Goal: Find specific page/section: Find specific page/section

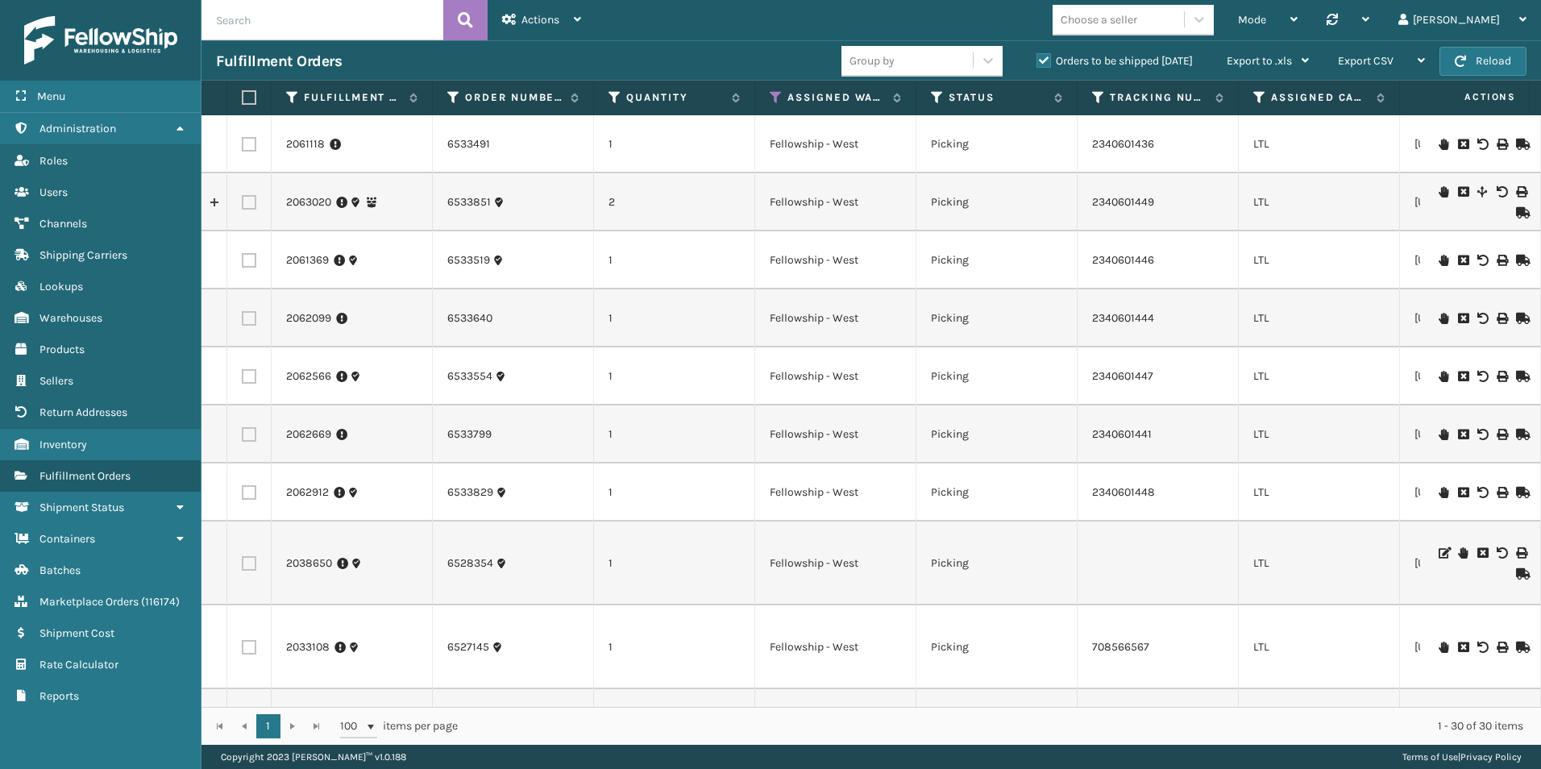
scroll to position [322, 0]
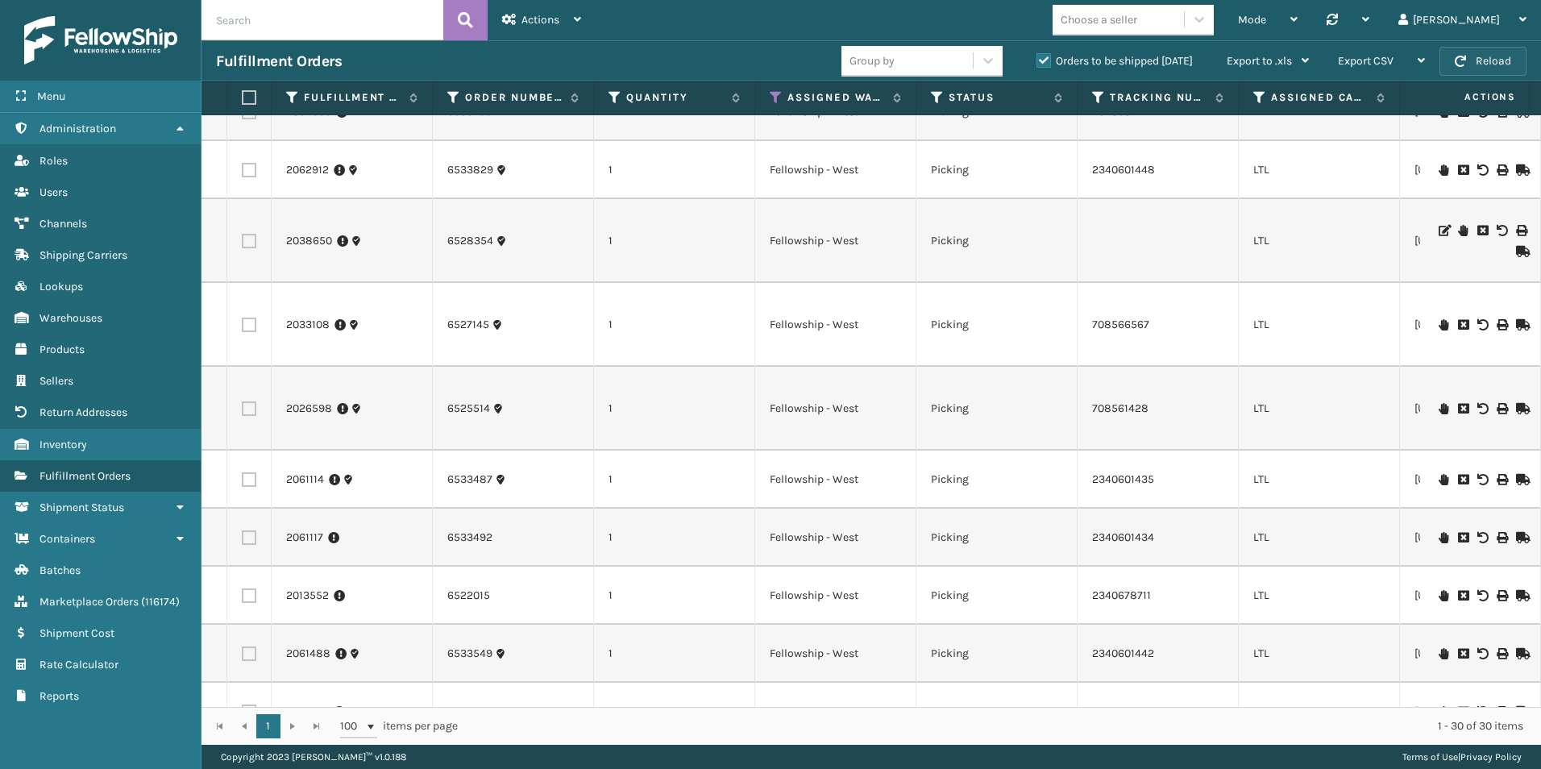
click at [1497, 60] on button "Reload" at bounding box center [1483, 61] width 87 height 29
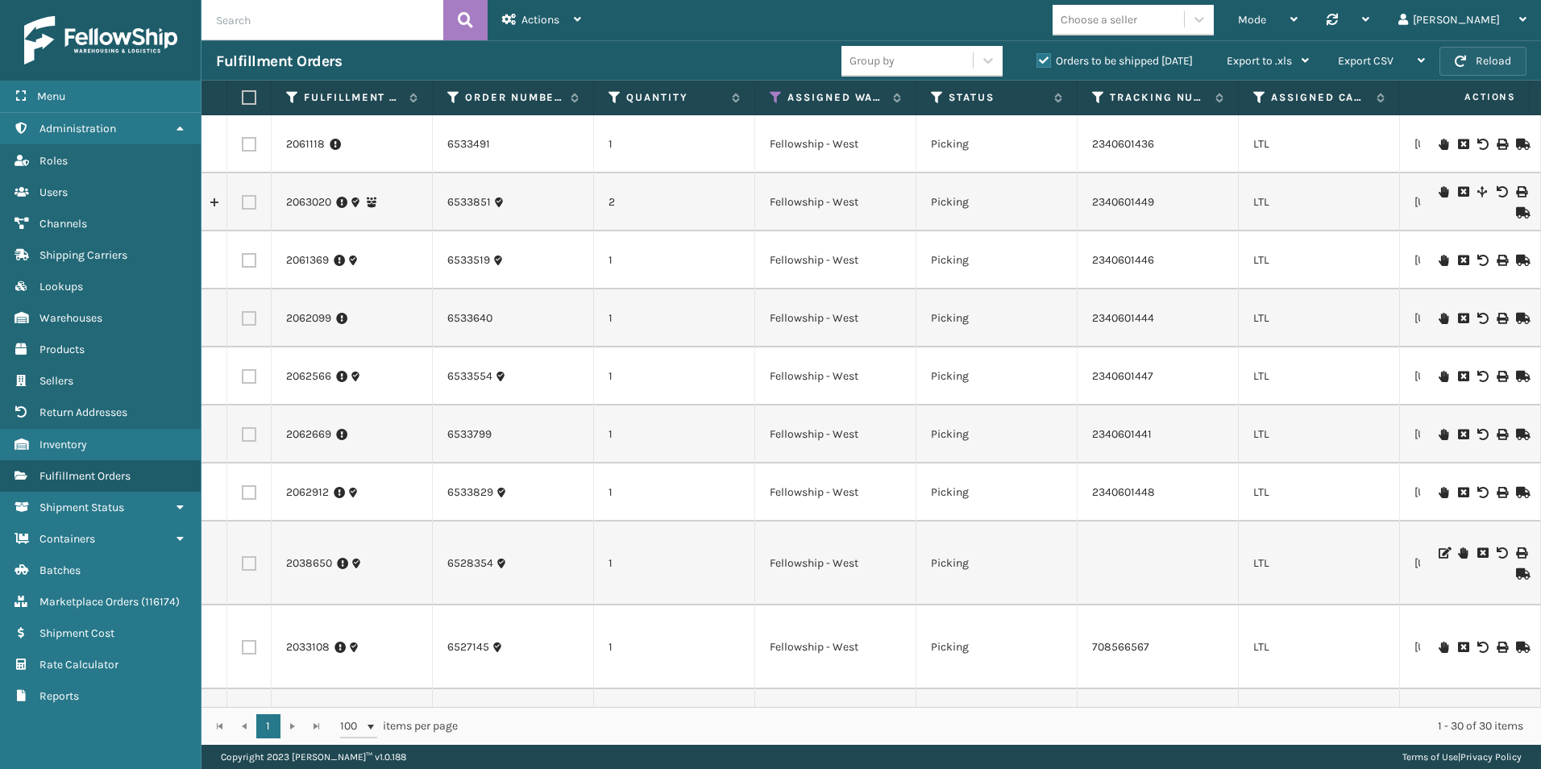
click at [1491, 65] on button "Reload" at bounding box center [1483, 61] width 87 height 29
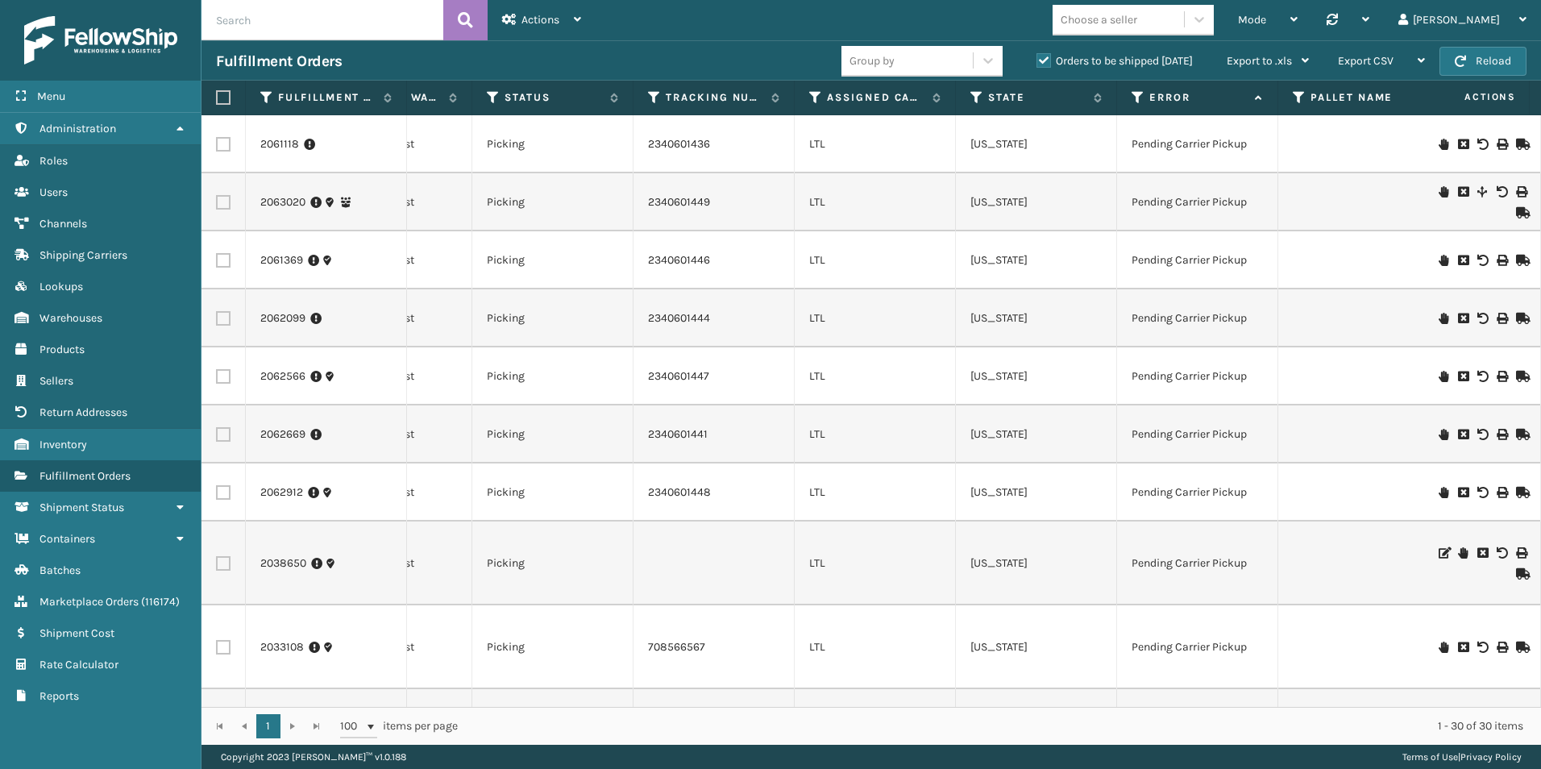
scroll to position [0, 543]
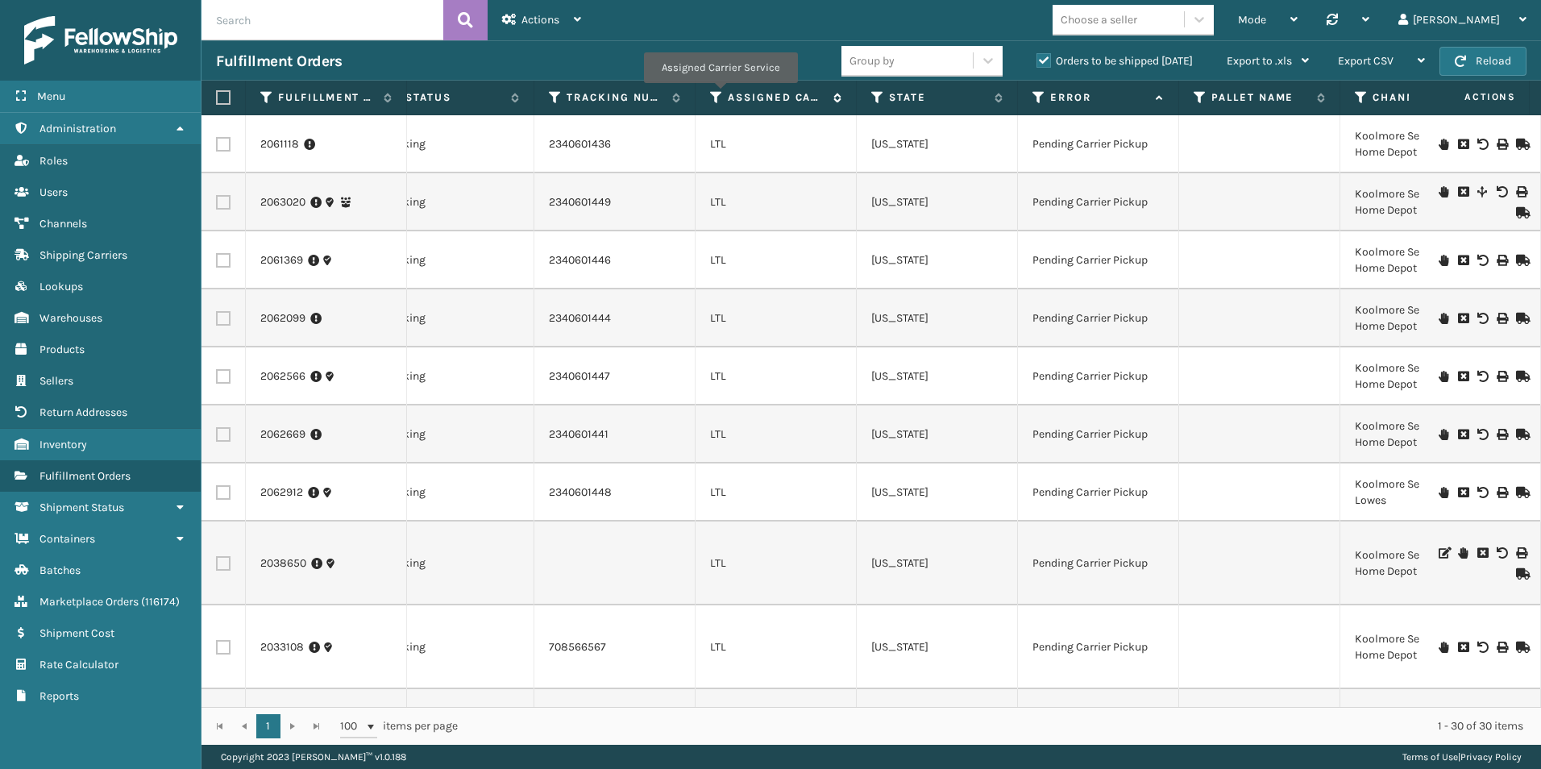
click at [720, 94] on icon at bounding box center [716, 97] width 13 height 15
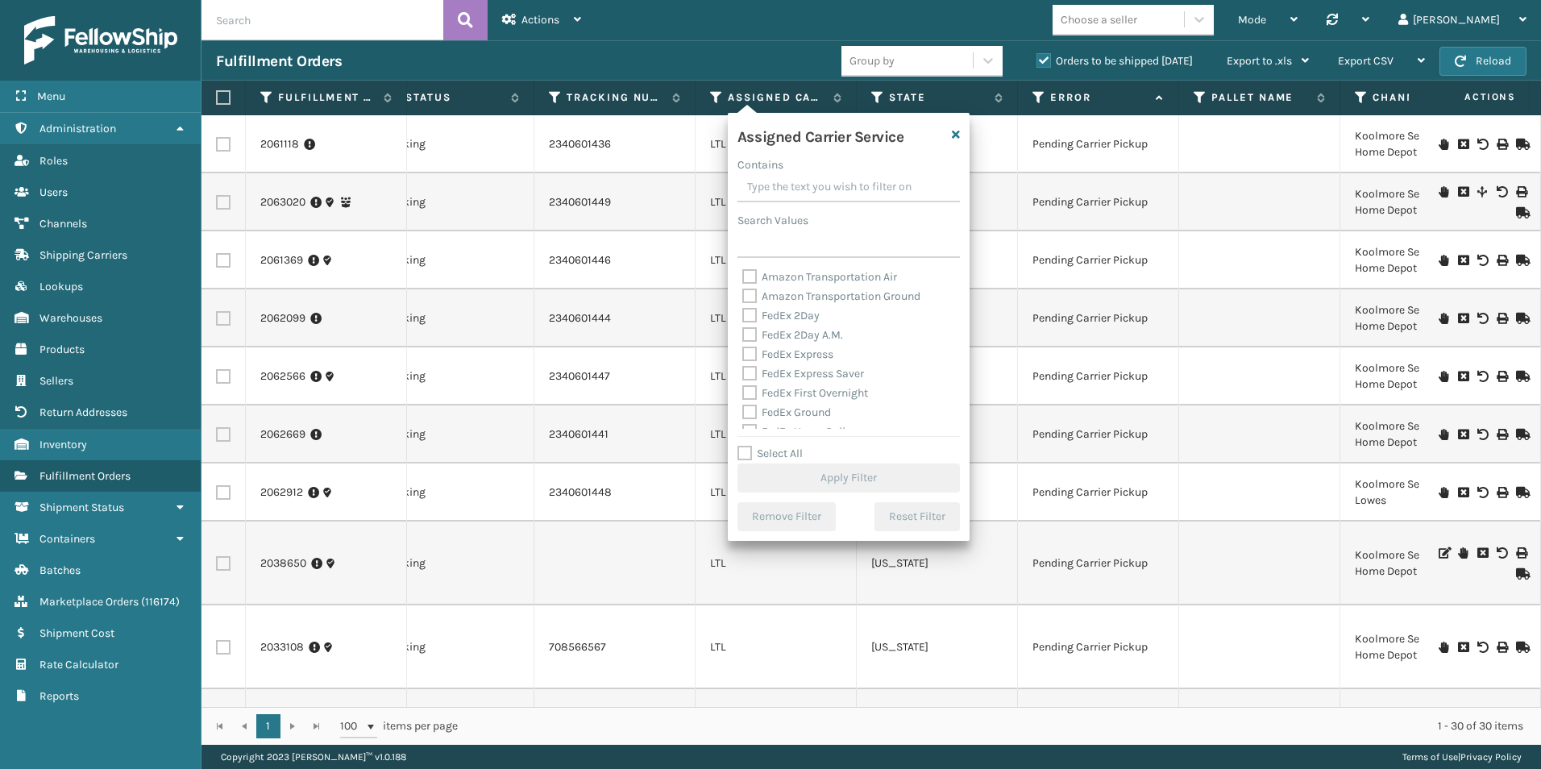
click at [747, 450] on label "Select All" at bounding box center [770, 454] width 65 height 14
click at [747, 446] on input "Select All" at bounding box center [859, 445] width 242 height 2
checkbox input "true"
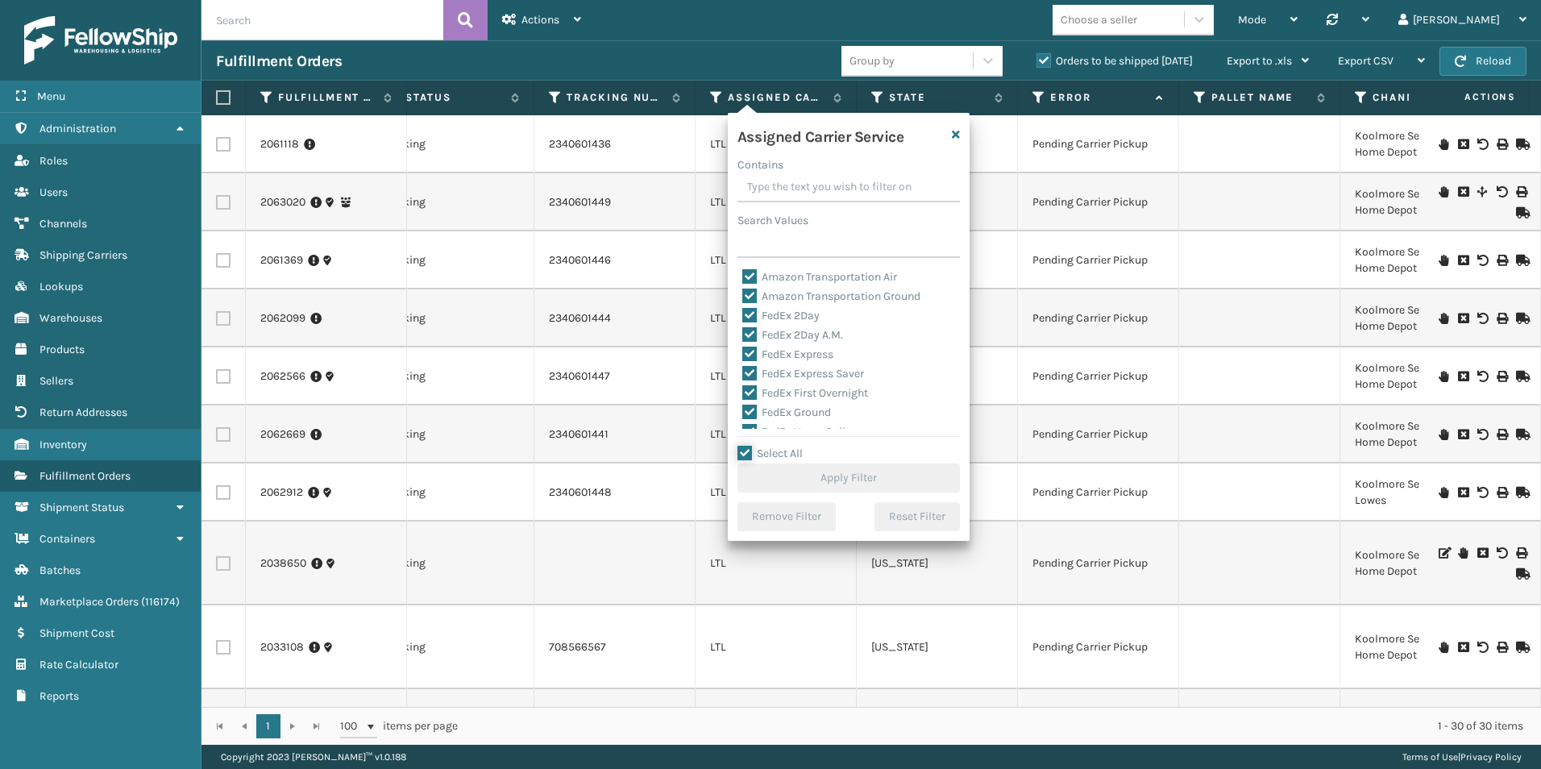
checkbox input "true"
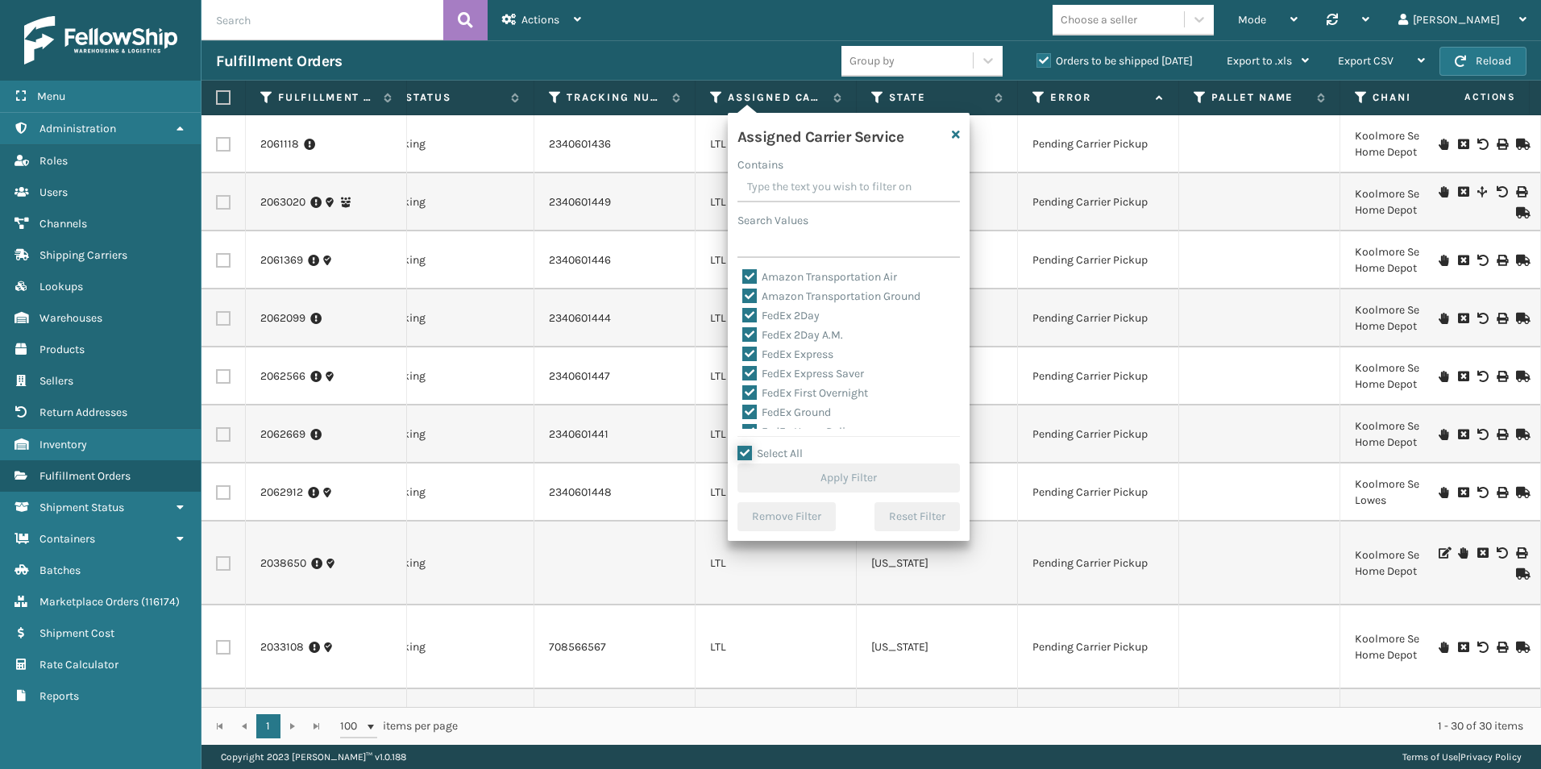
checkbox input "true"
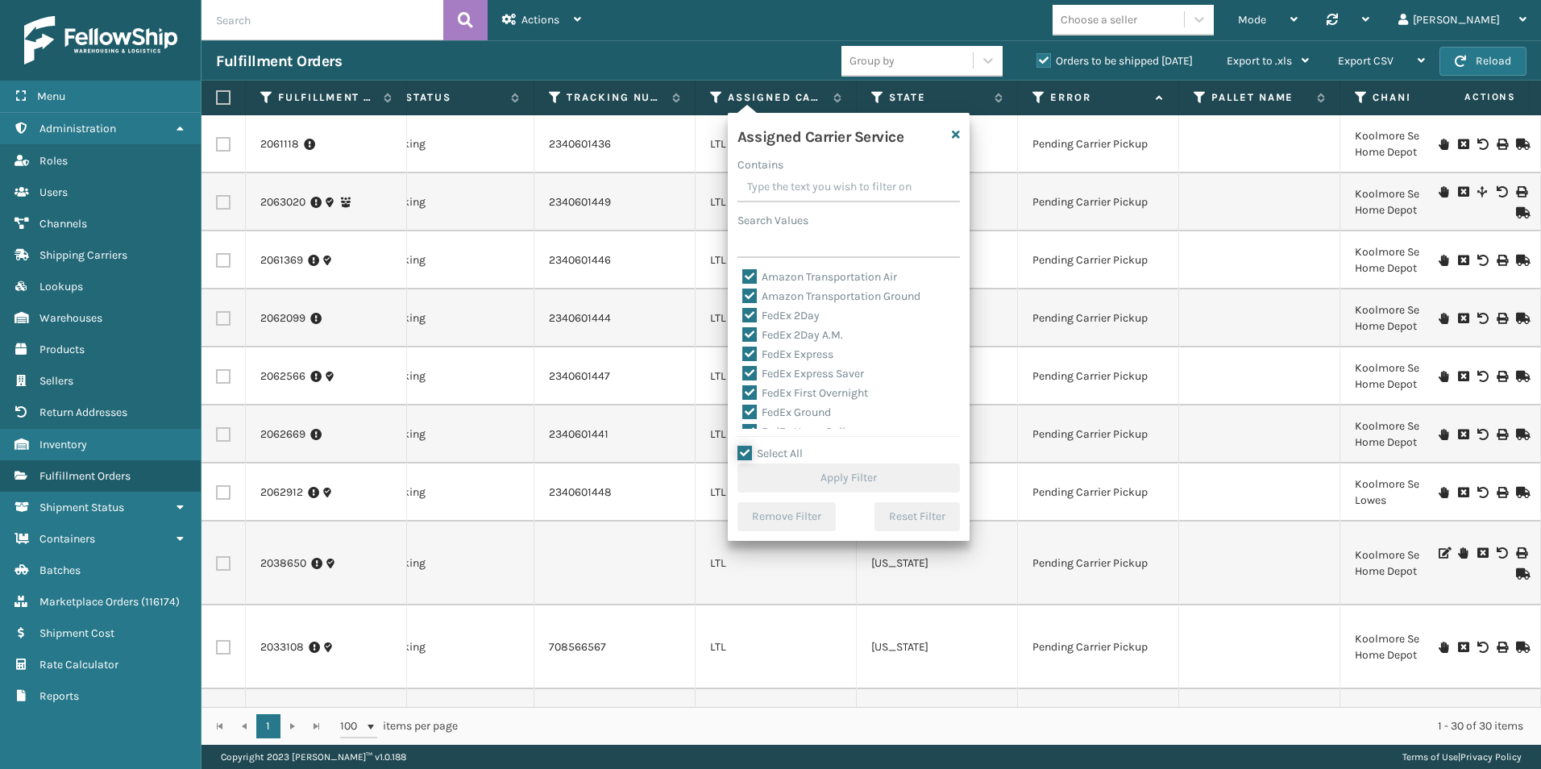
checkbox input "true"
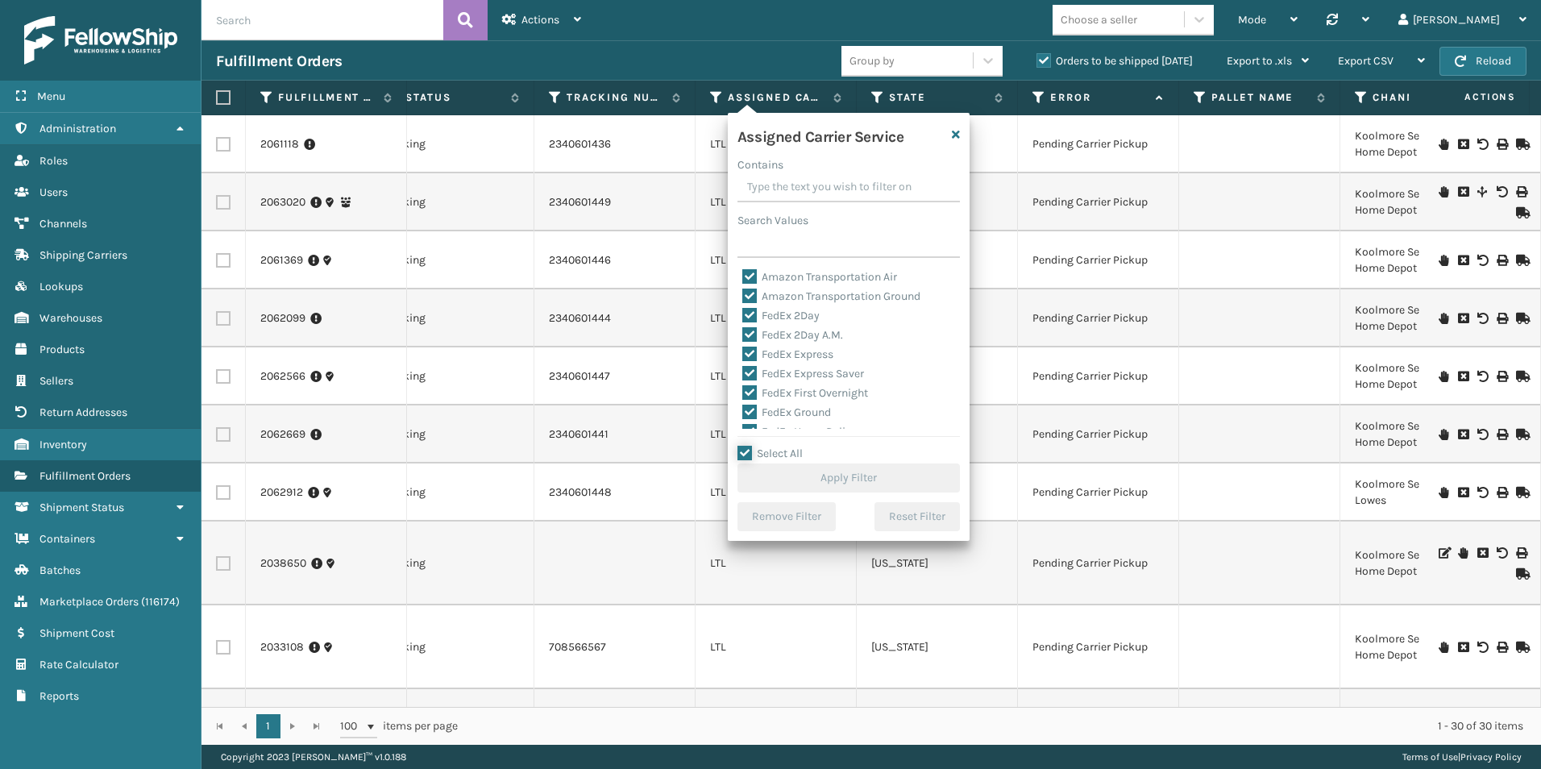
checkbox input "true"
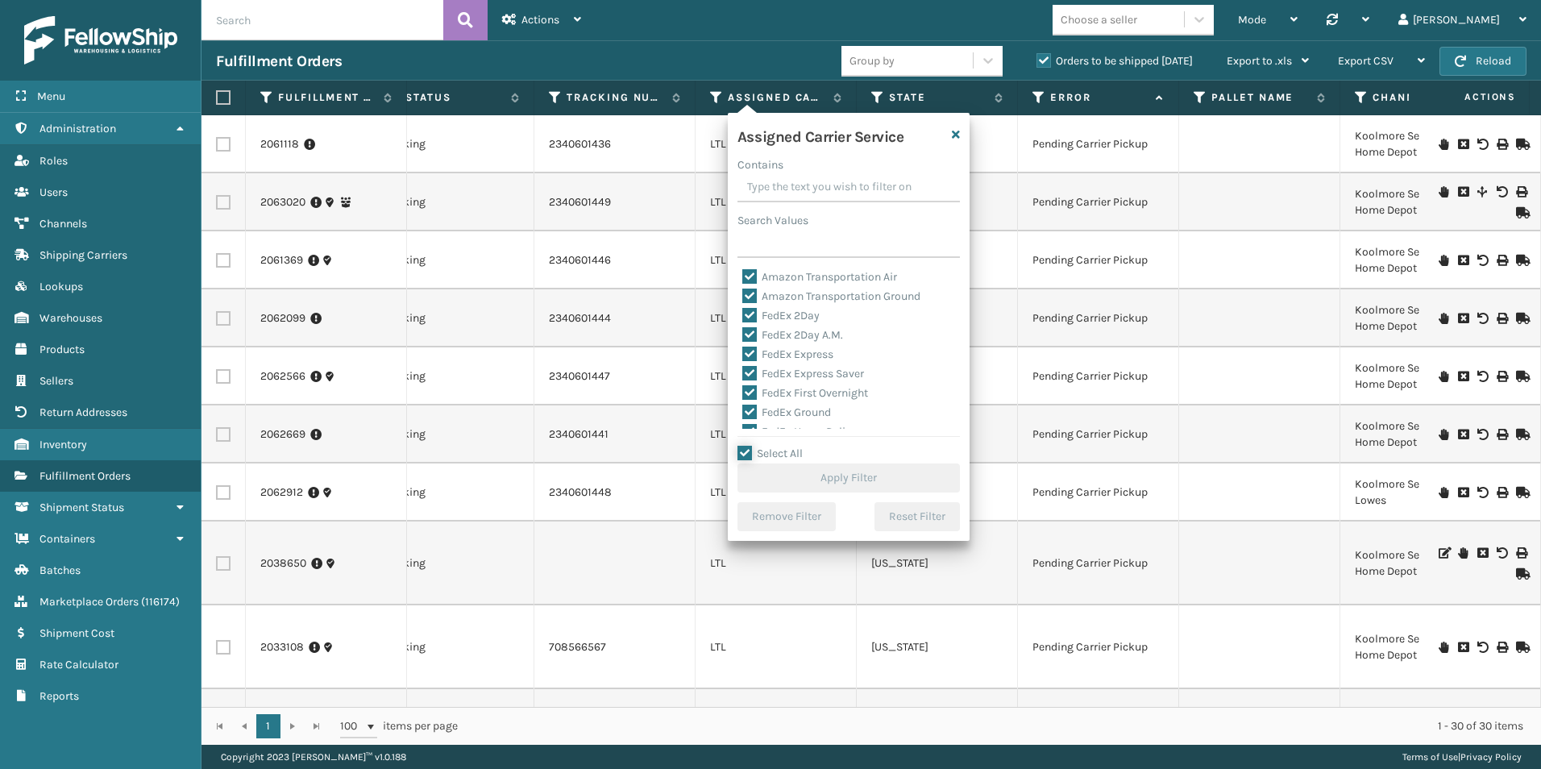
checkbox input "true"
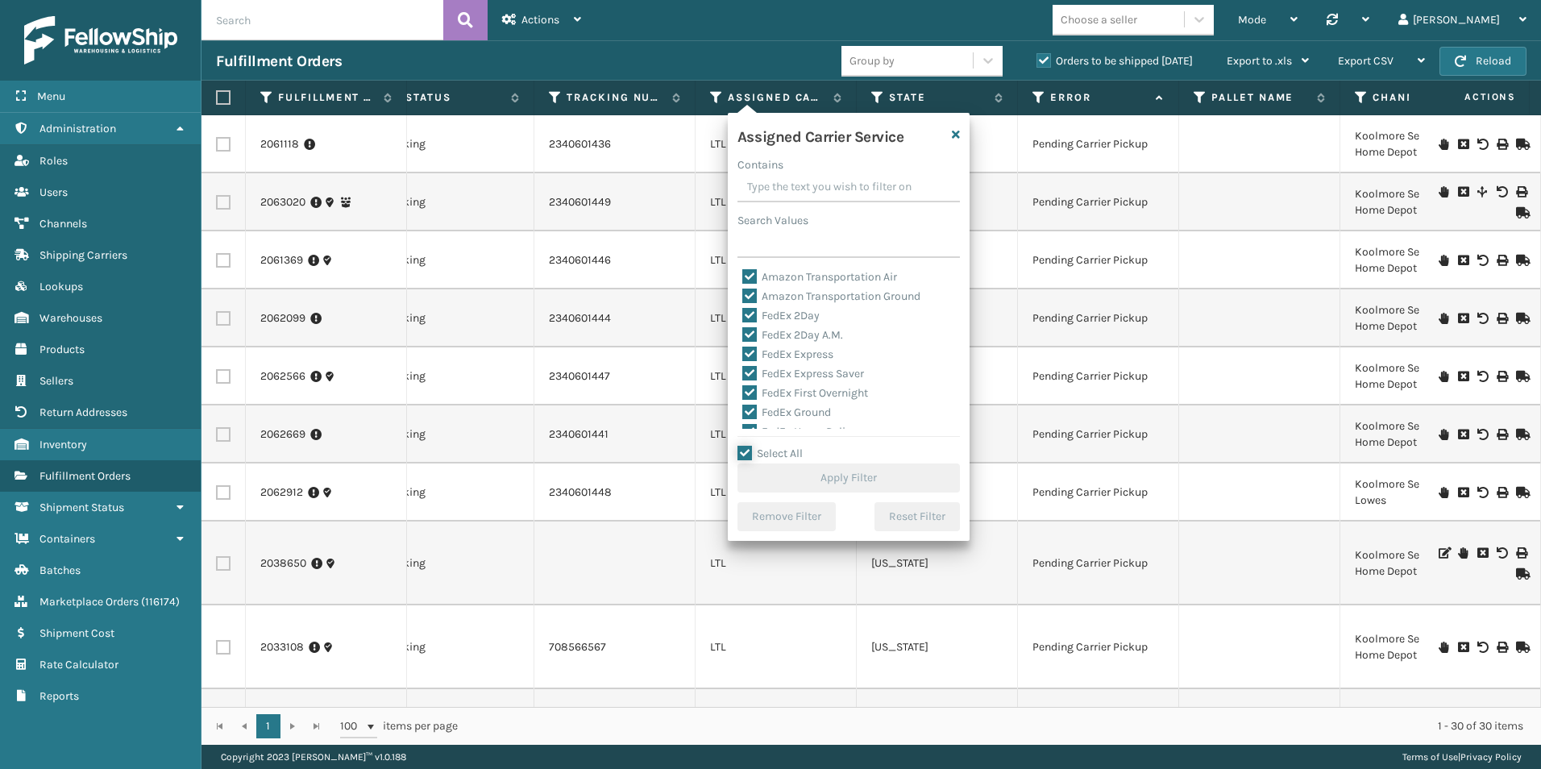
checkbox input "true"
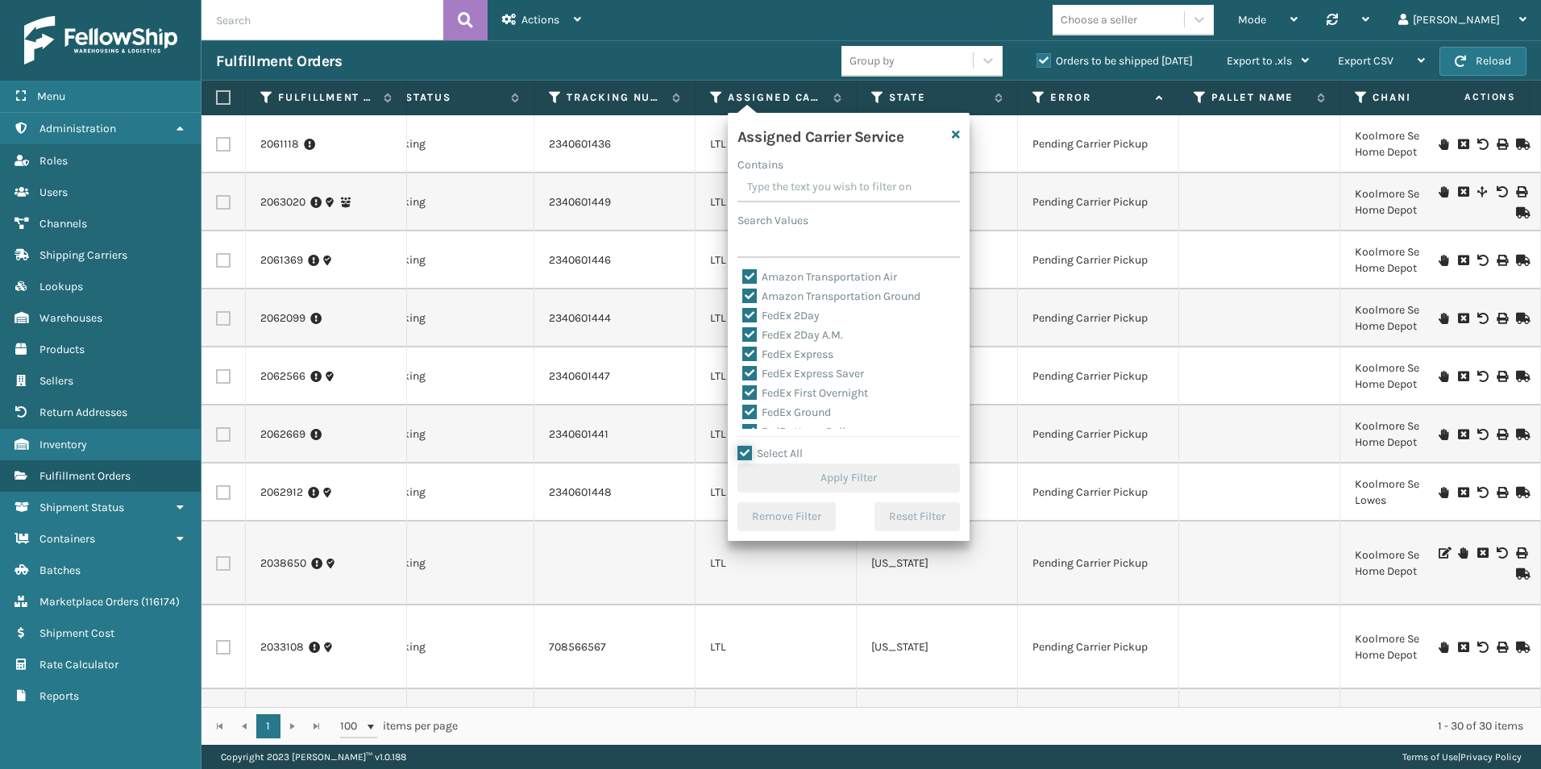
checkbox input "true"
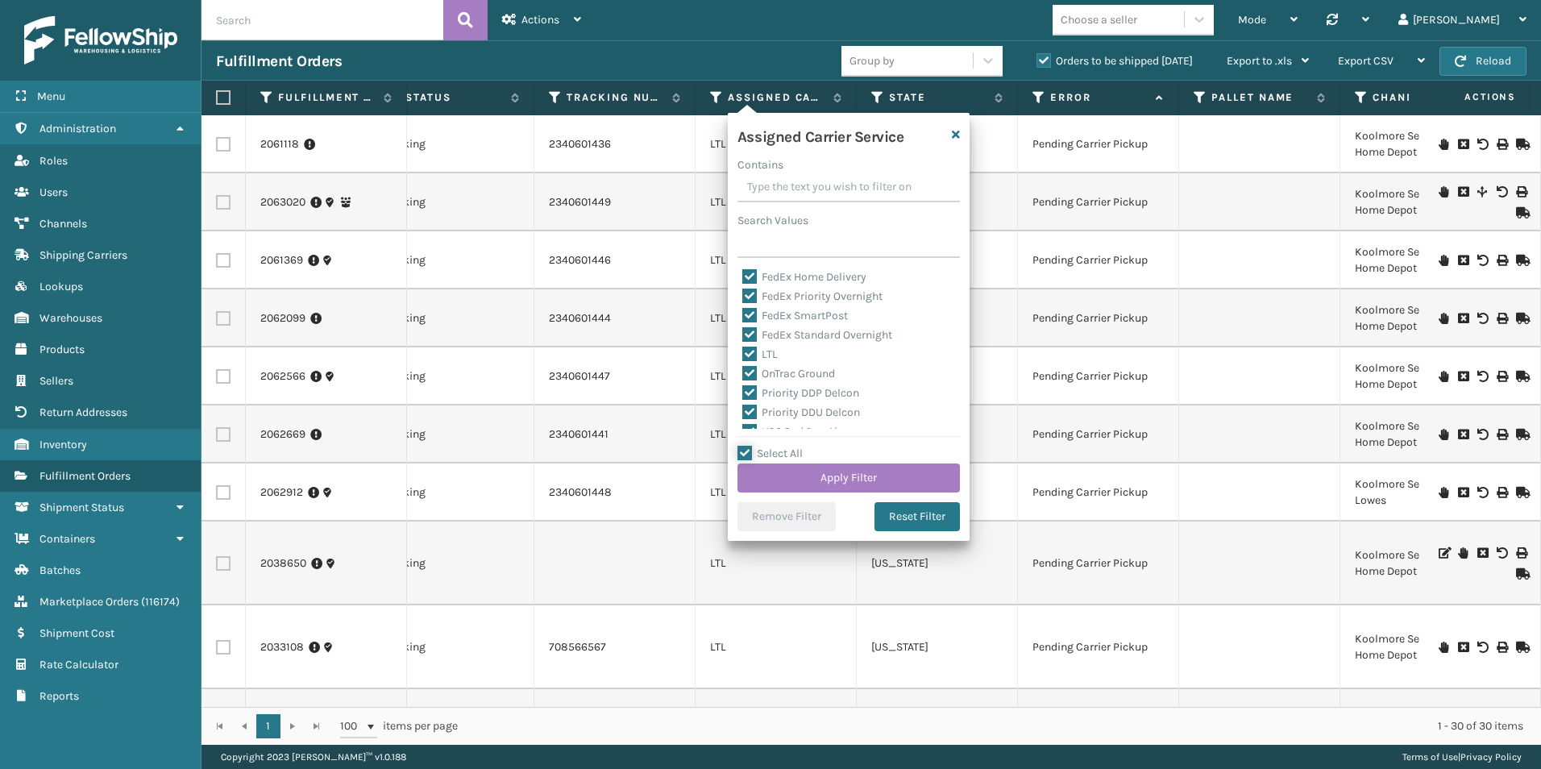
scroll to position [161, 0]
click at [752, 343] on label "LTL" at bounding box center [759, 348] width 35 height 14
click at [743, 343] on input "LTL" at bounding box center [742, 344] width 1 height 10
checkbox input "false"
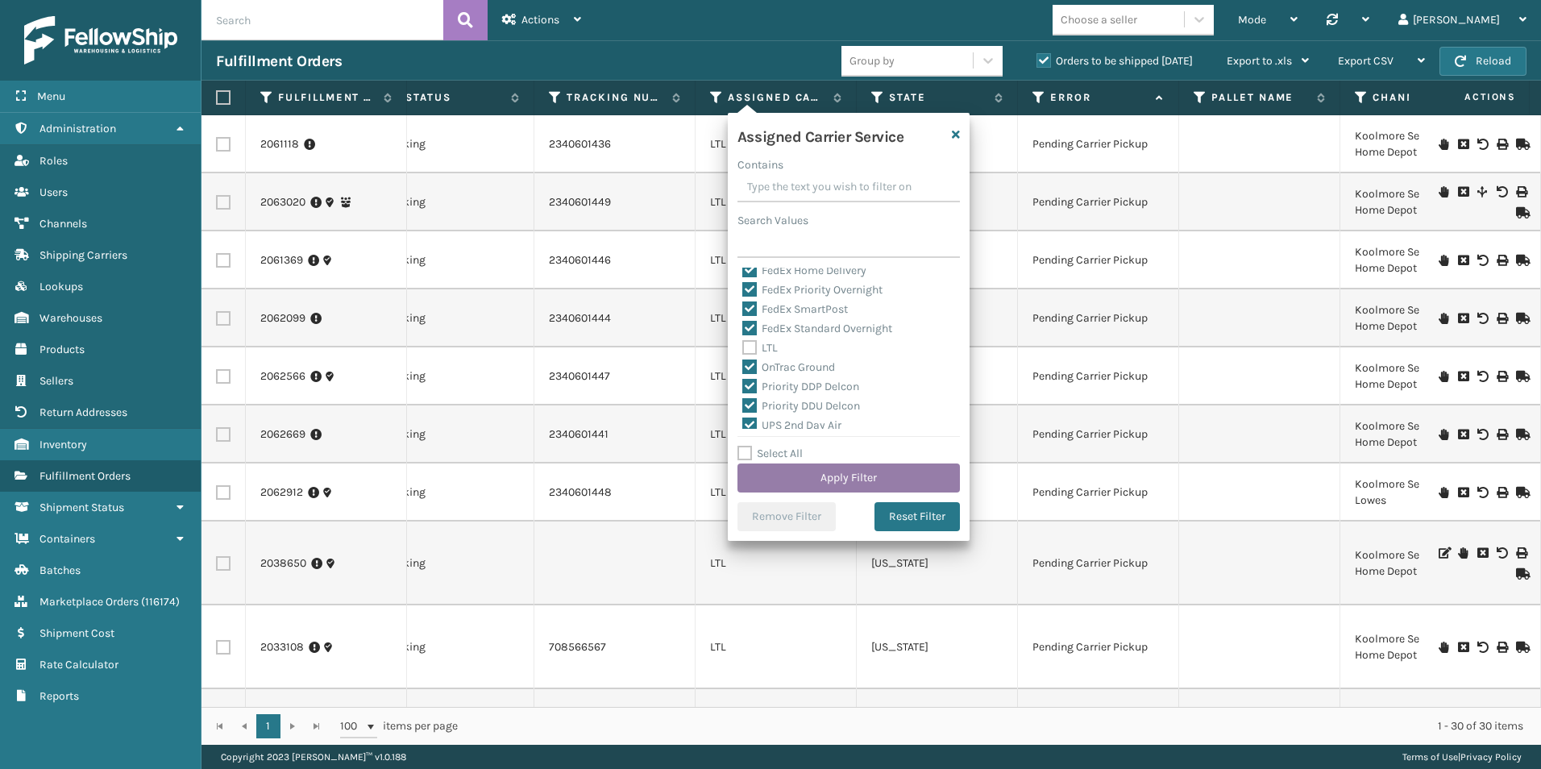
click at [863, 477] on button "Apply Filter" at bounding box center [849, 478] width 223 height 29
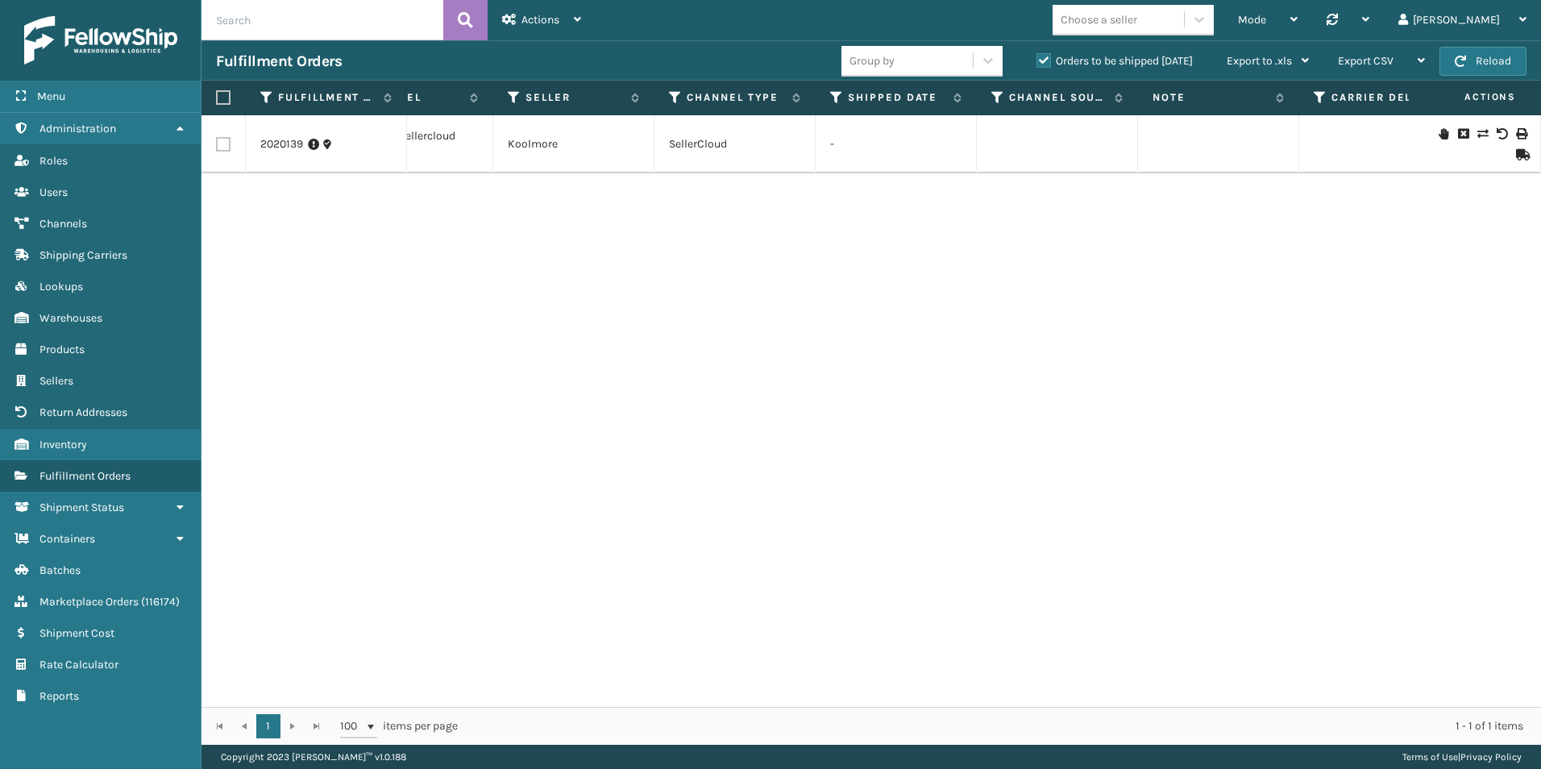
scroll to position [0, 0]
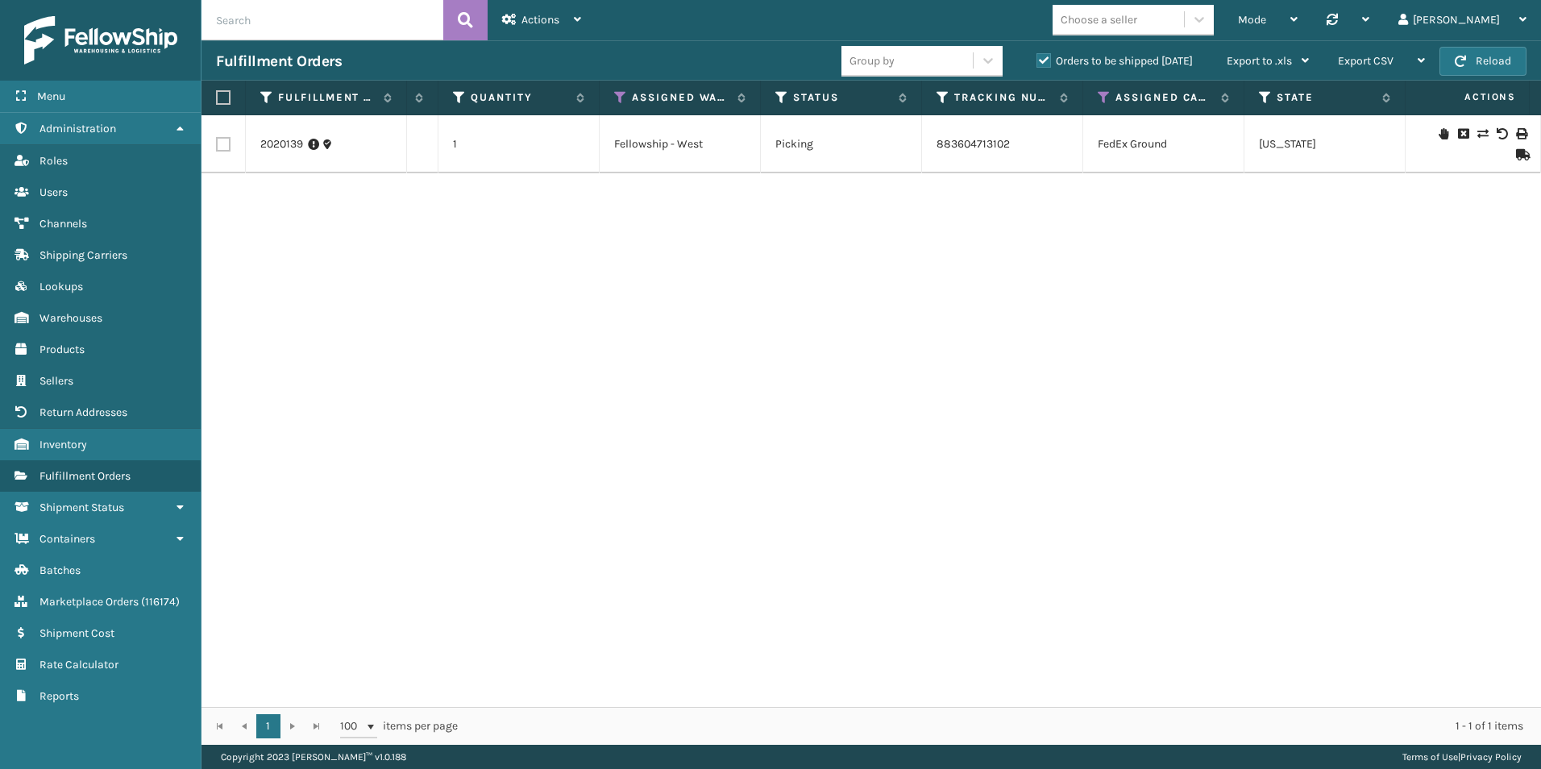
click at [1101, 89] on th "Assigned Carrier Service" at bounding box center [1164, 98] width 161 height 35
click at [1102, 95] on icon at bounding box center [1104, 97] width 13 height 15
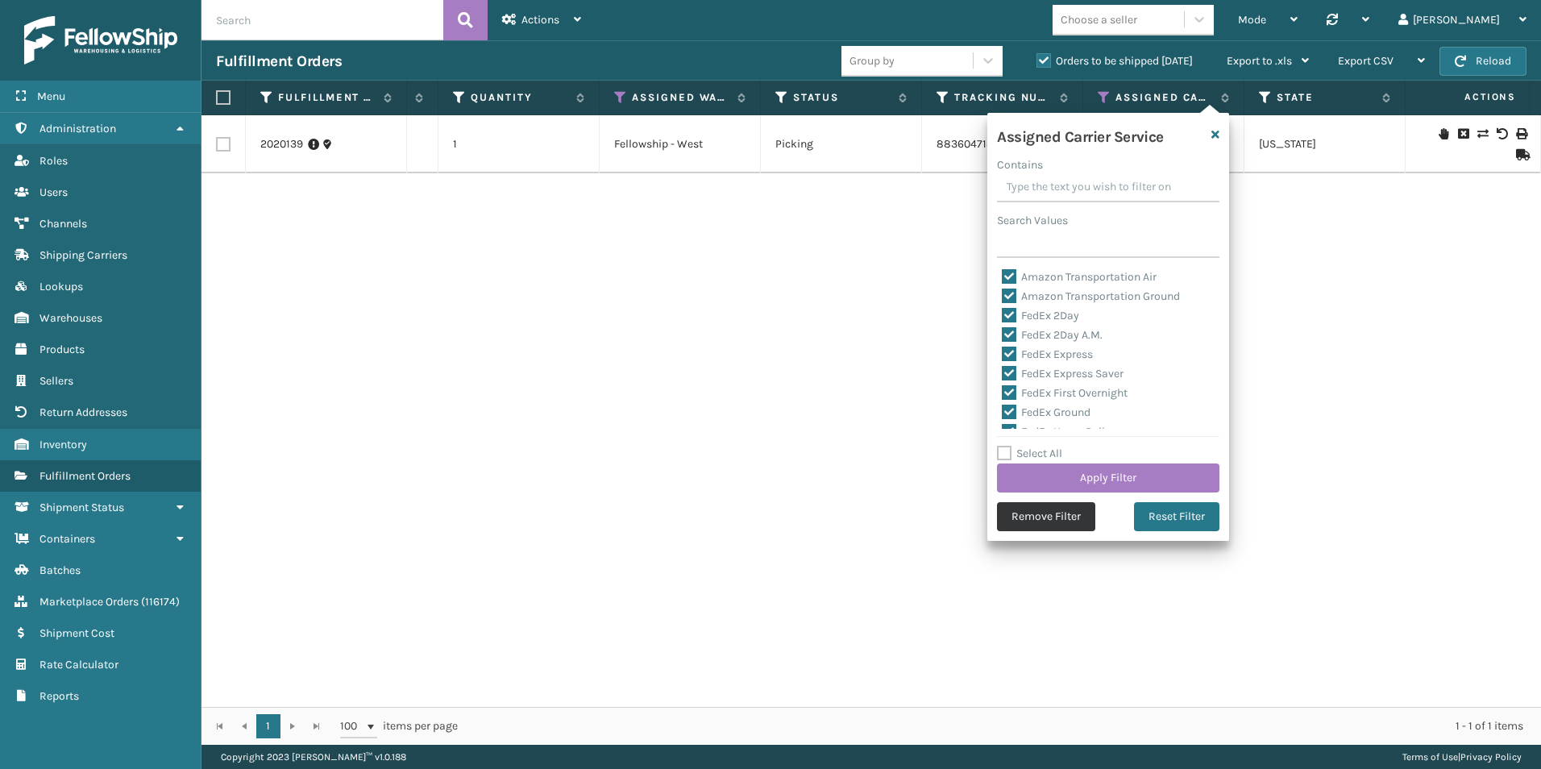
click at [1046, 515] on button "Remove Filter" at bounding box center [1046, 516] width 98 height 29
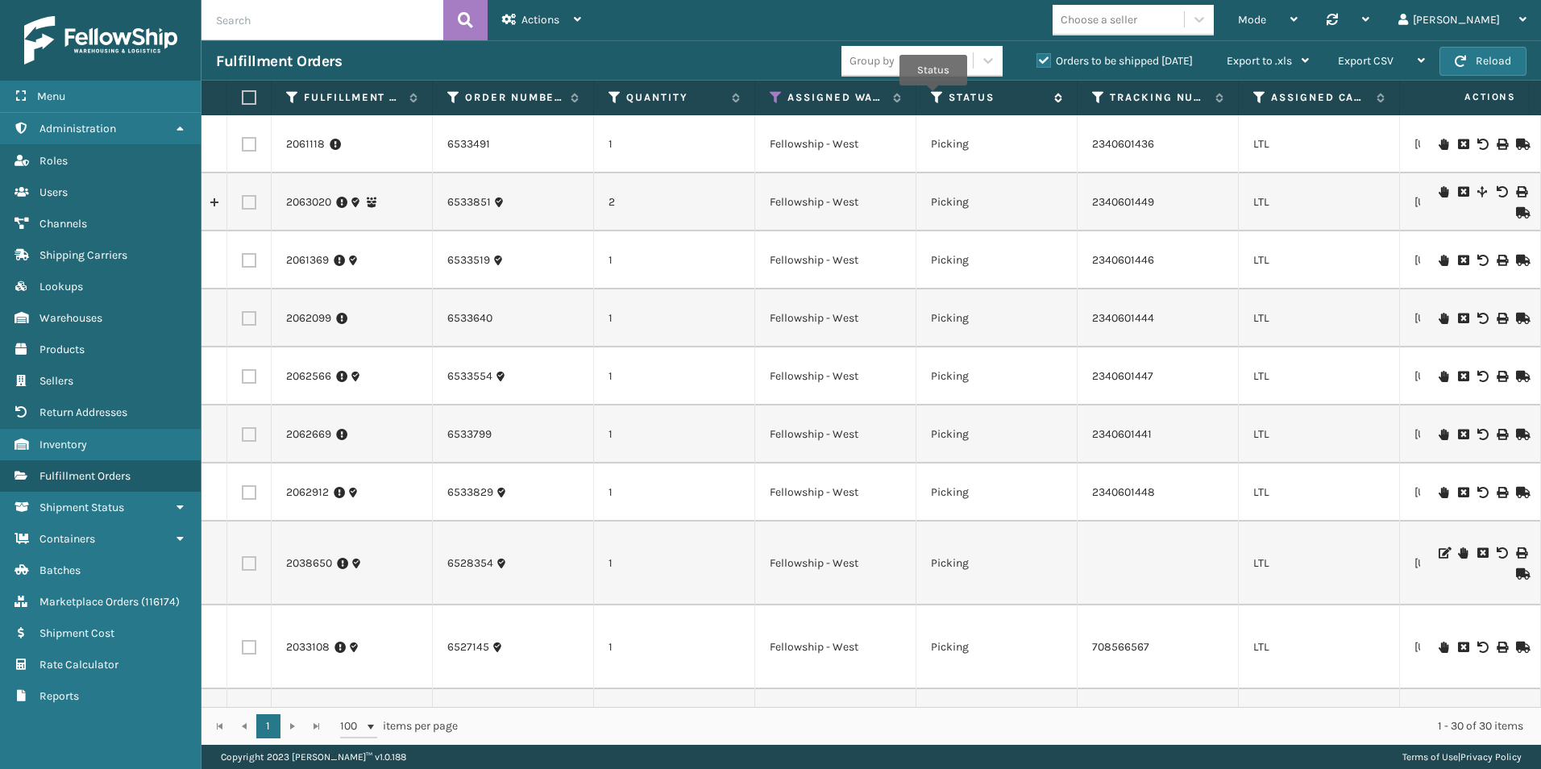
click at [934, 96] on icon at bounding box center [937, 97] width 13 height 15
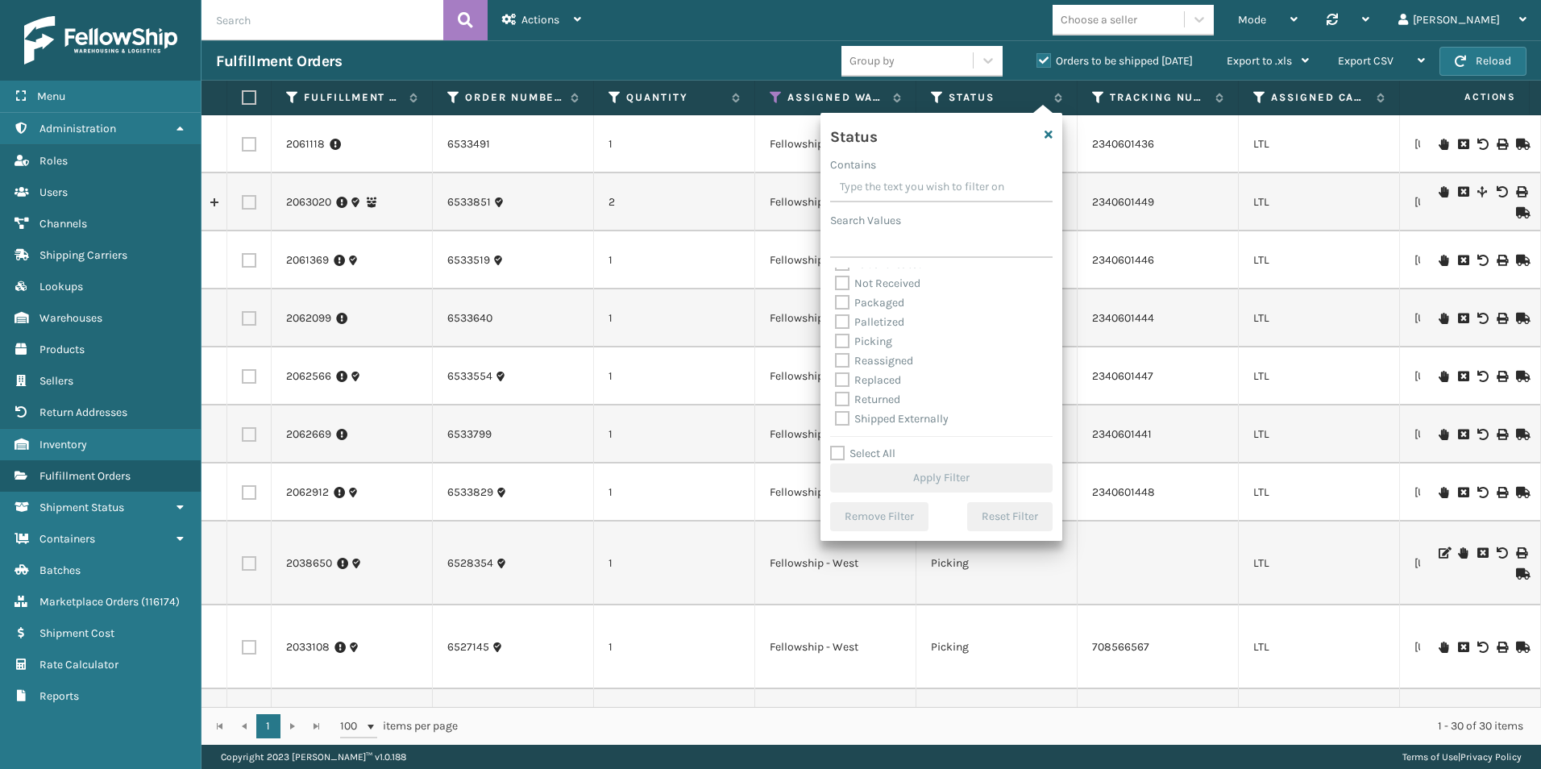
click at [740, 41] on div "Fulfillment Orders Group by Orders to be shipped [DATE] Export to .xls Use ship…" at bounding box center [872, 60] width 1340 height 40
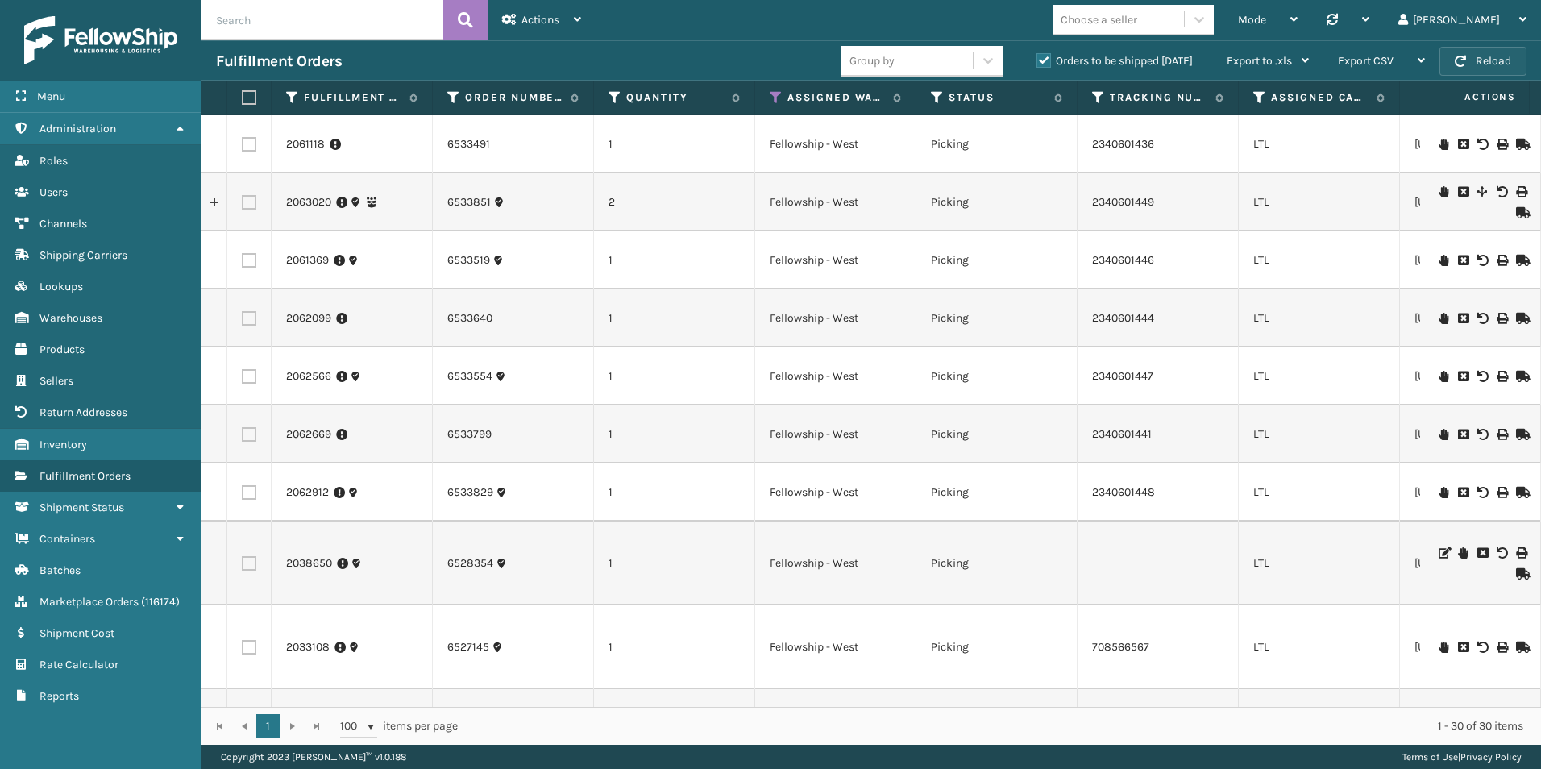
click at [1498, 66] on button "Reload" at bounding box center [1483, 61] width 87 height 29
click at [86, 316] on span "Warehouses" at bounding box center [71, 318] width 63 height 14
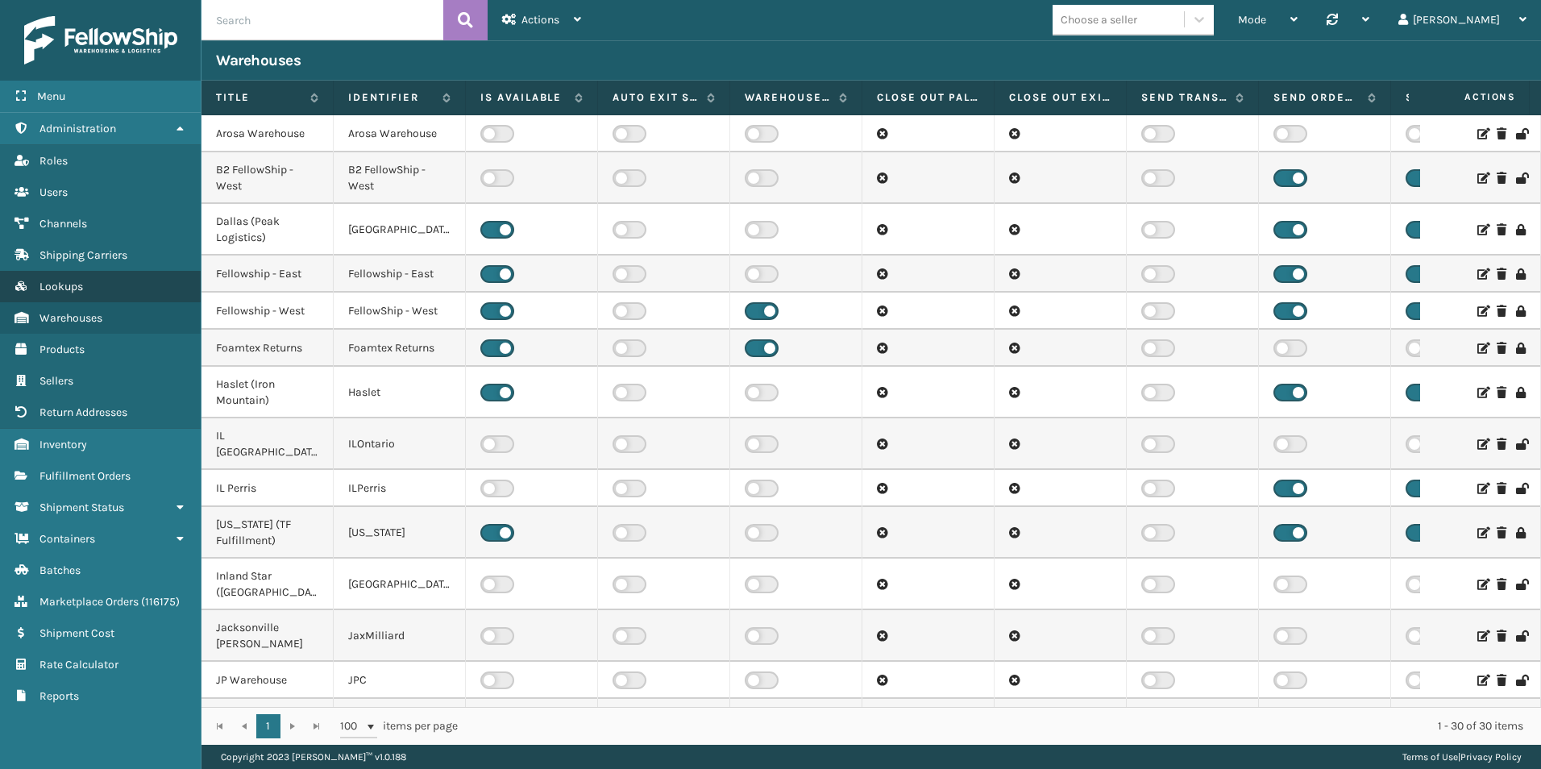
click at [99, 287] on link "Lookups" at bounding box center [100, 286] width 201 height 31
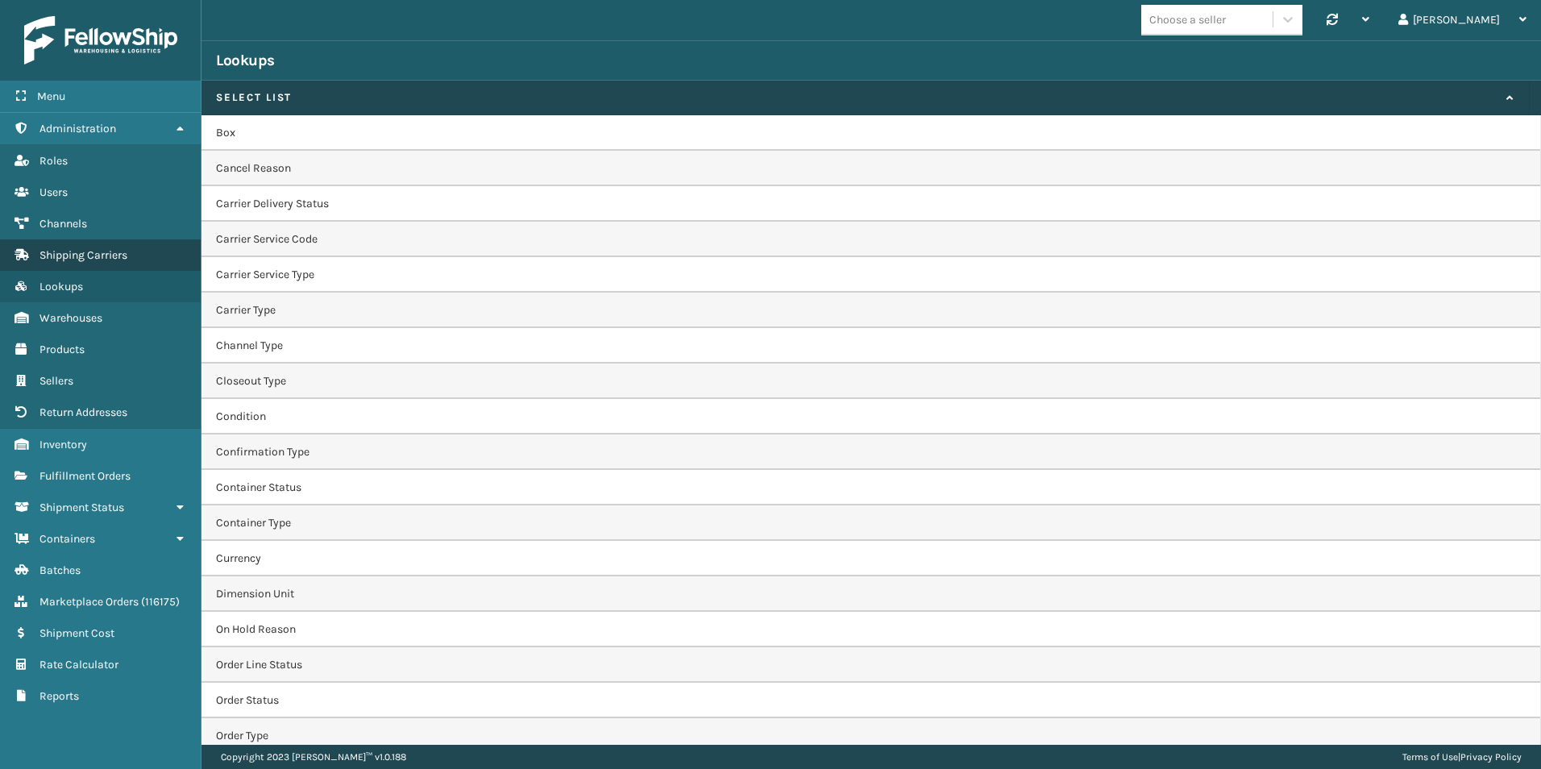
click at [98, 256] on span "Shipping Carriers" at bounding box center [84, 255] width 88 height 14
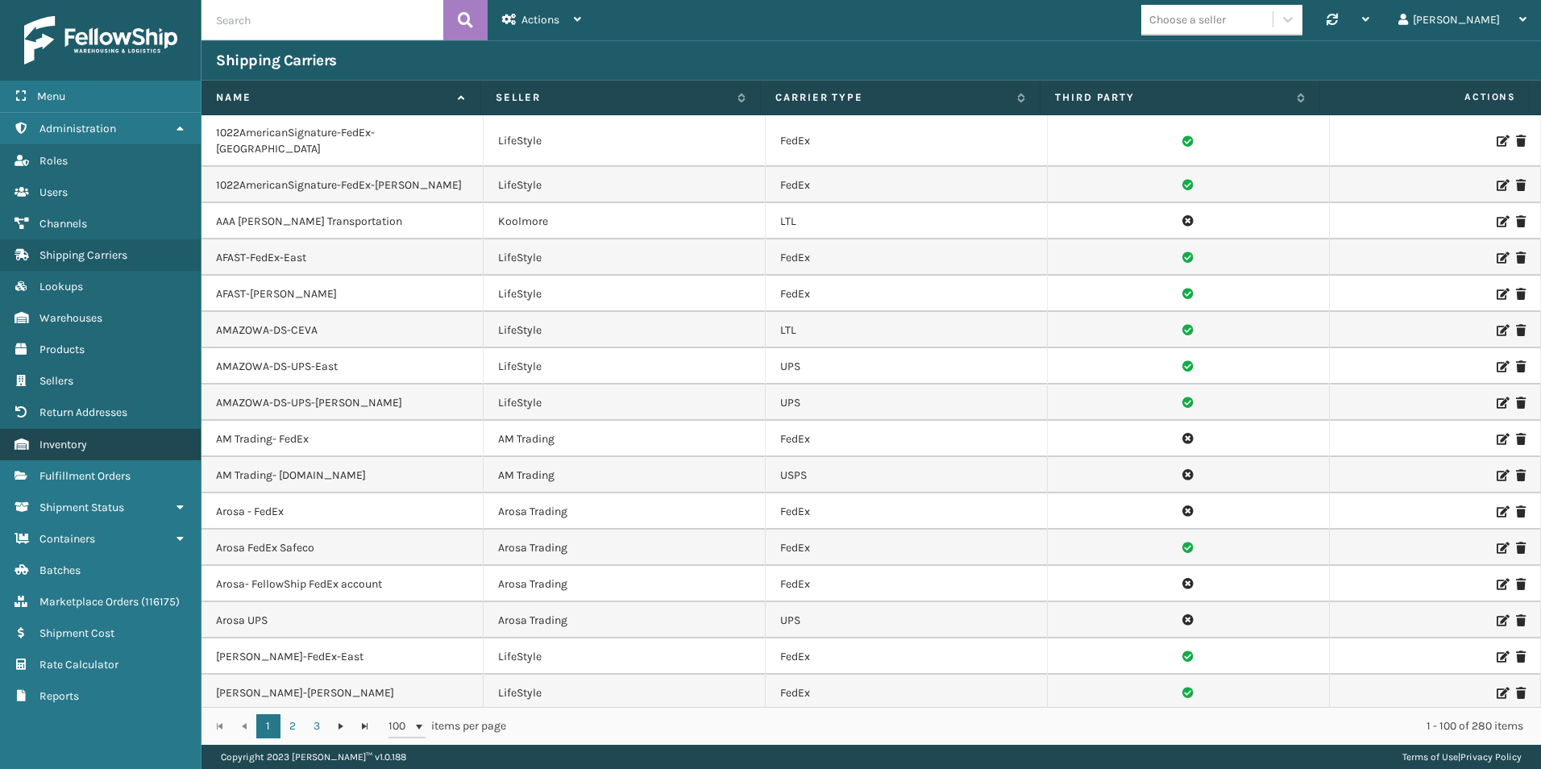
click at [77, 438] on span "Inventory" at bounding box center [64, 445] width 48 height 14
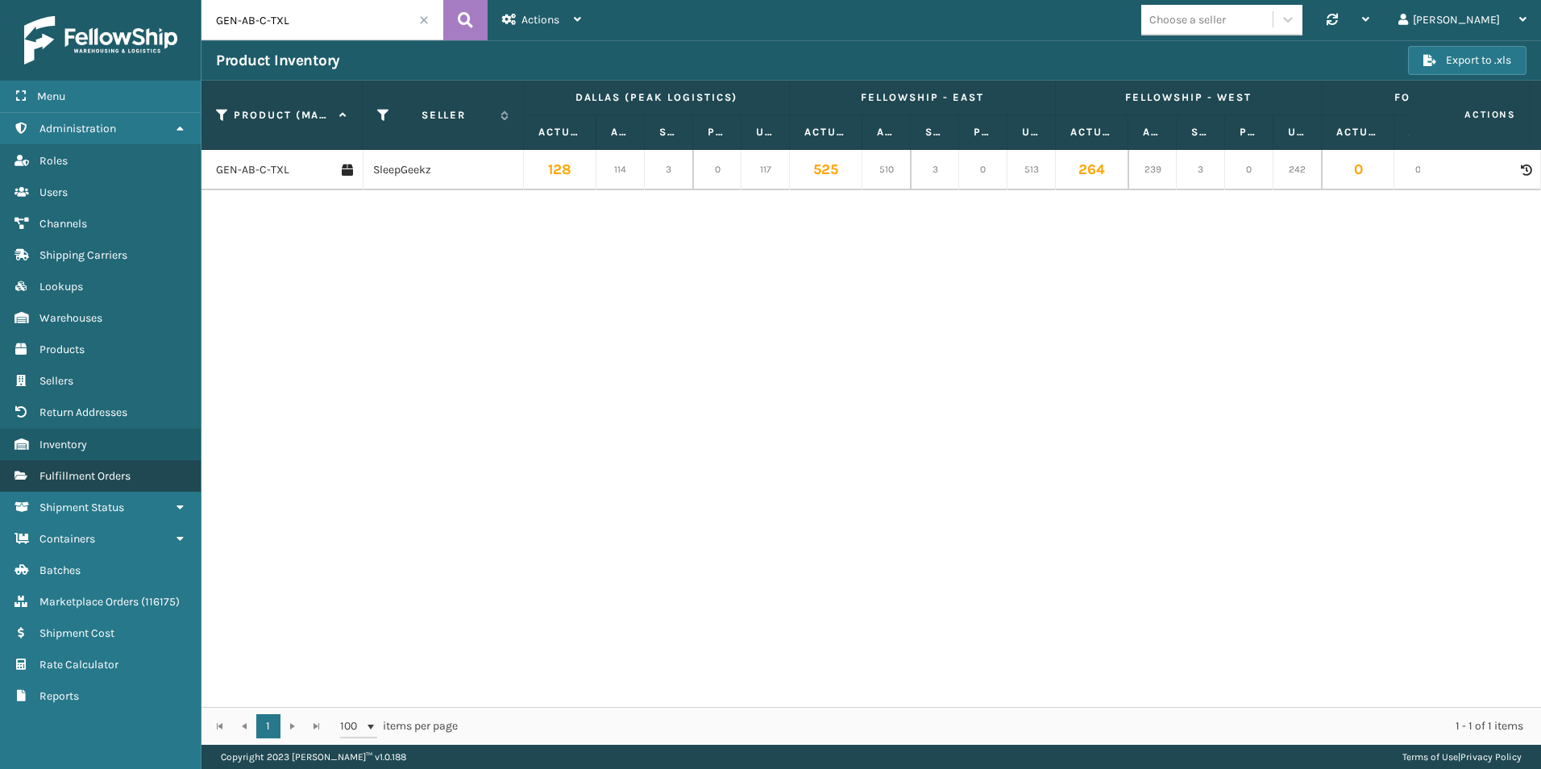
click at [110, 476] on span "Fulfillment Orders" at bounding box center [85, 476] width 91 height 14
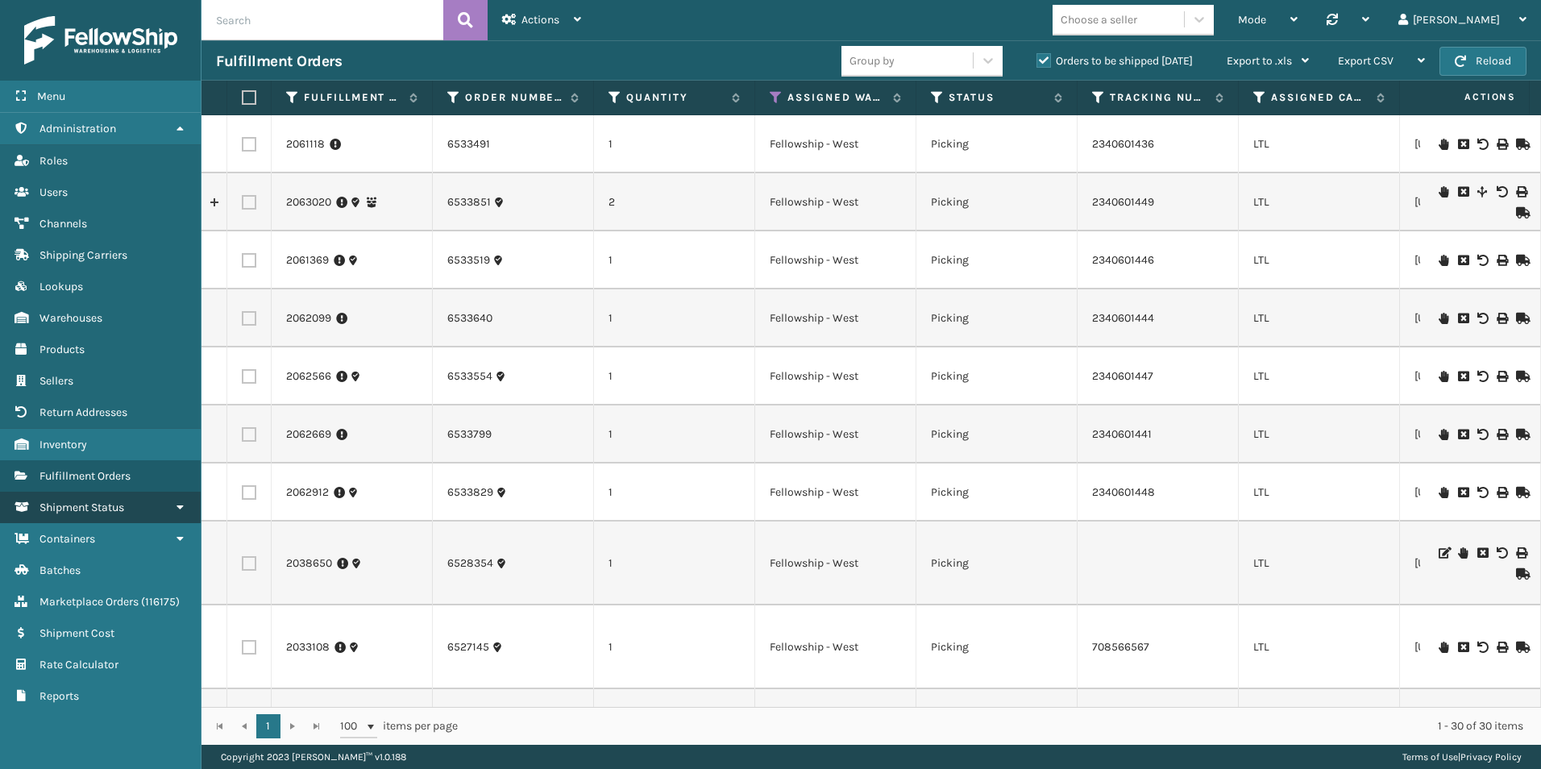
click at [115, 515] on link "Shipment Status" at bounding box center [100, 507] width 201 height 31
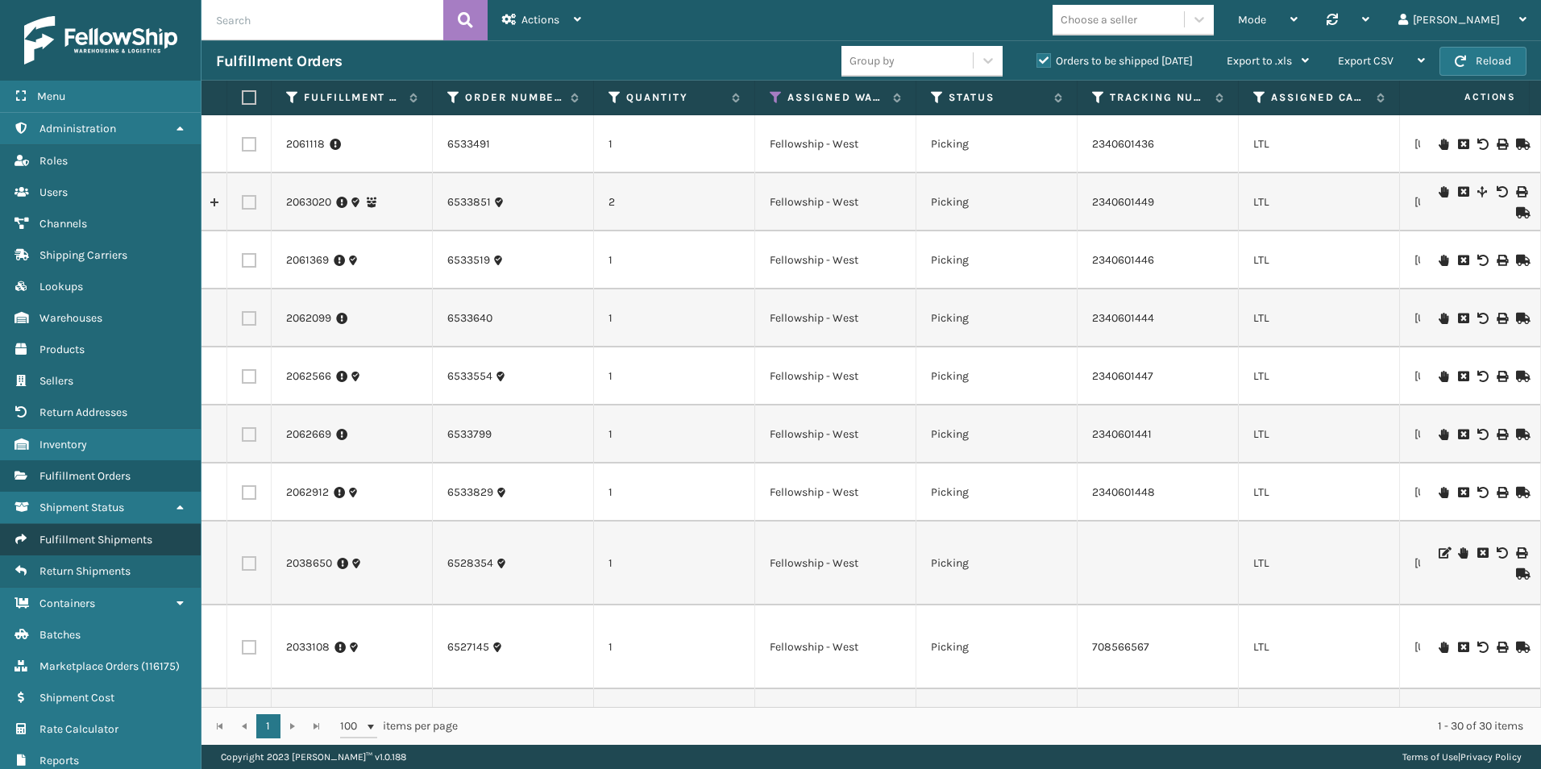
click at [108, 538] on span "Fulfillment Shipments" at bounding box center [96, 540] width 113 height 14
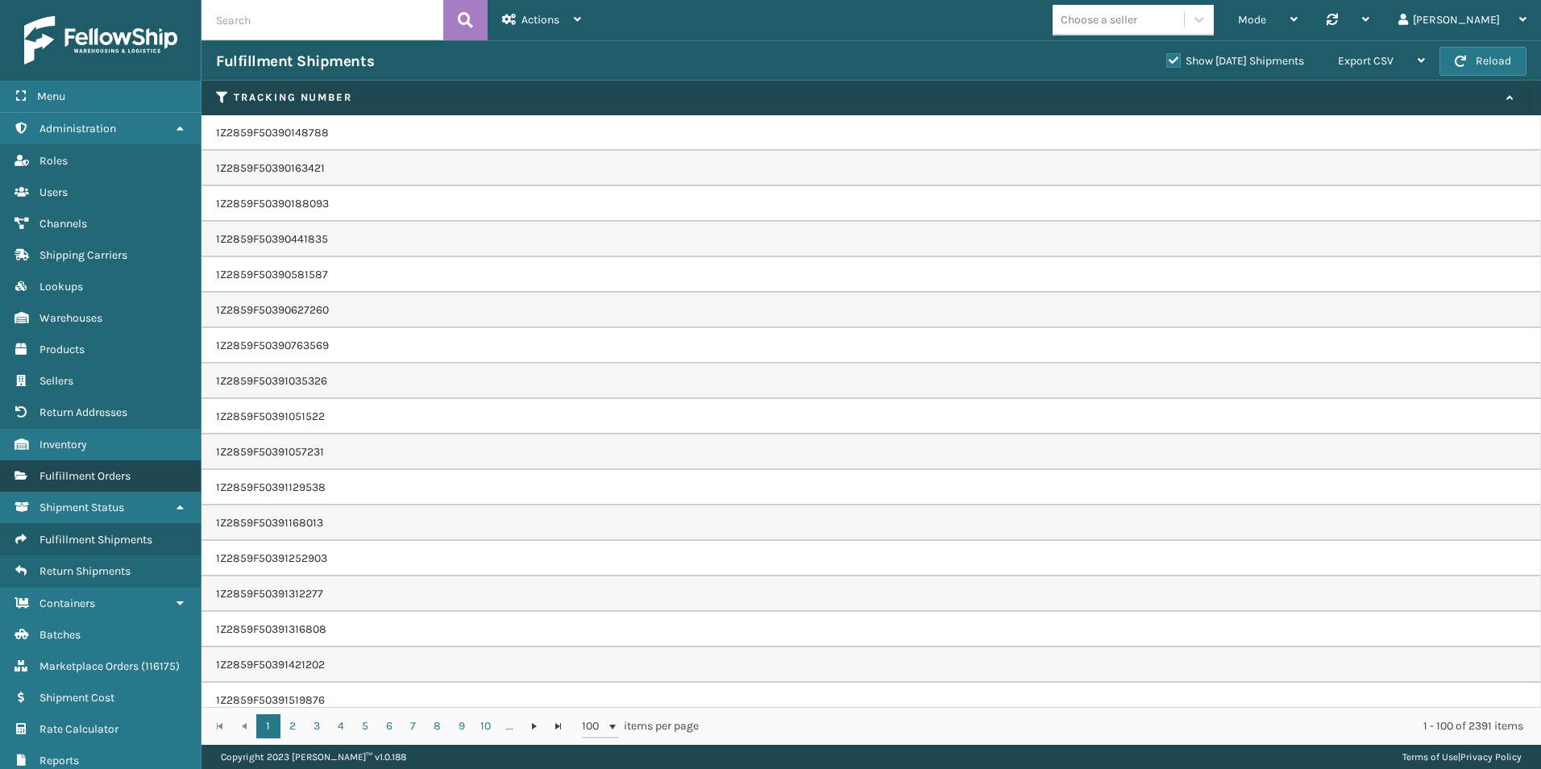
click at [117, 477] on span "Fulfillment Orders" at bounding box center [85, 476] width 91 height 14
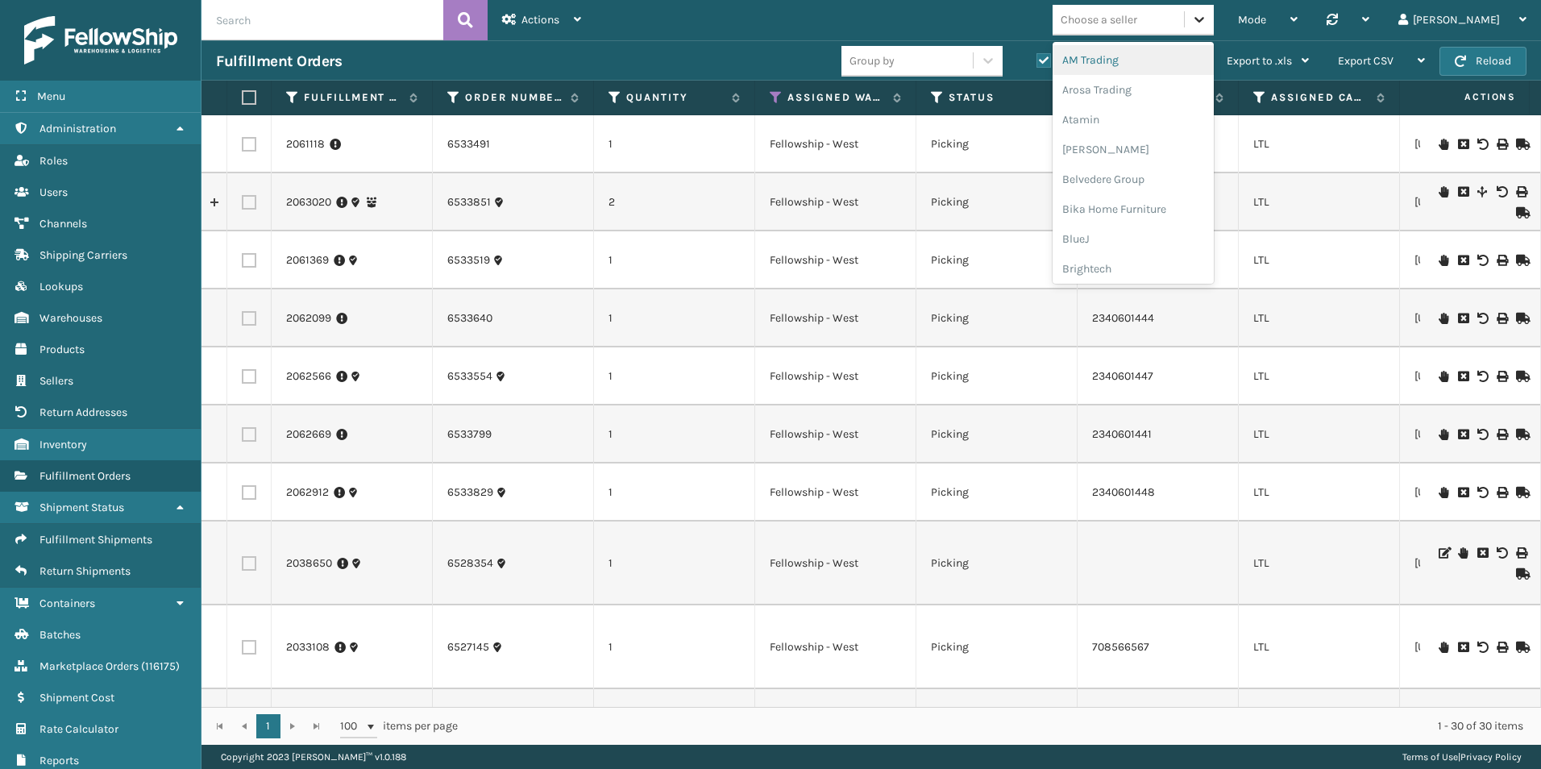
click at [1204, 20] on icon at bounding box center [1200, 20] width 10 height 6
click at [1498, 64] on button "Reload" at bounding box center [1483, 61] width 87 height 29
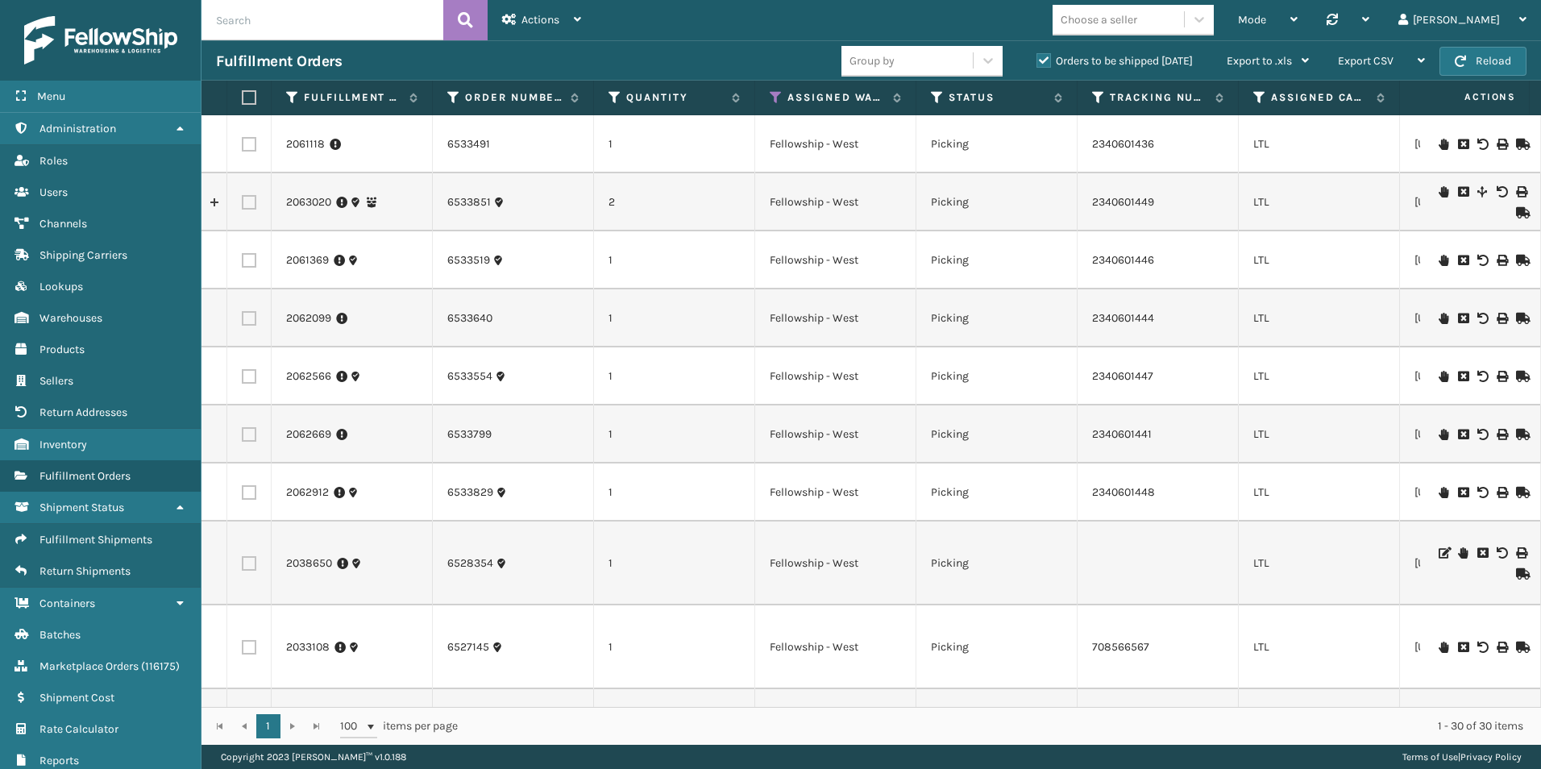
click at [1498, 64] on button "Reload" at bounding box center [1483, 61] width 87 height 29
click at [779, 94] on icon at bounding box center [776, 97] width 13 height 15
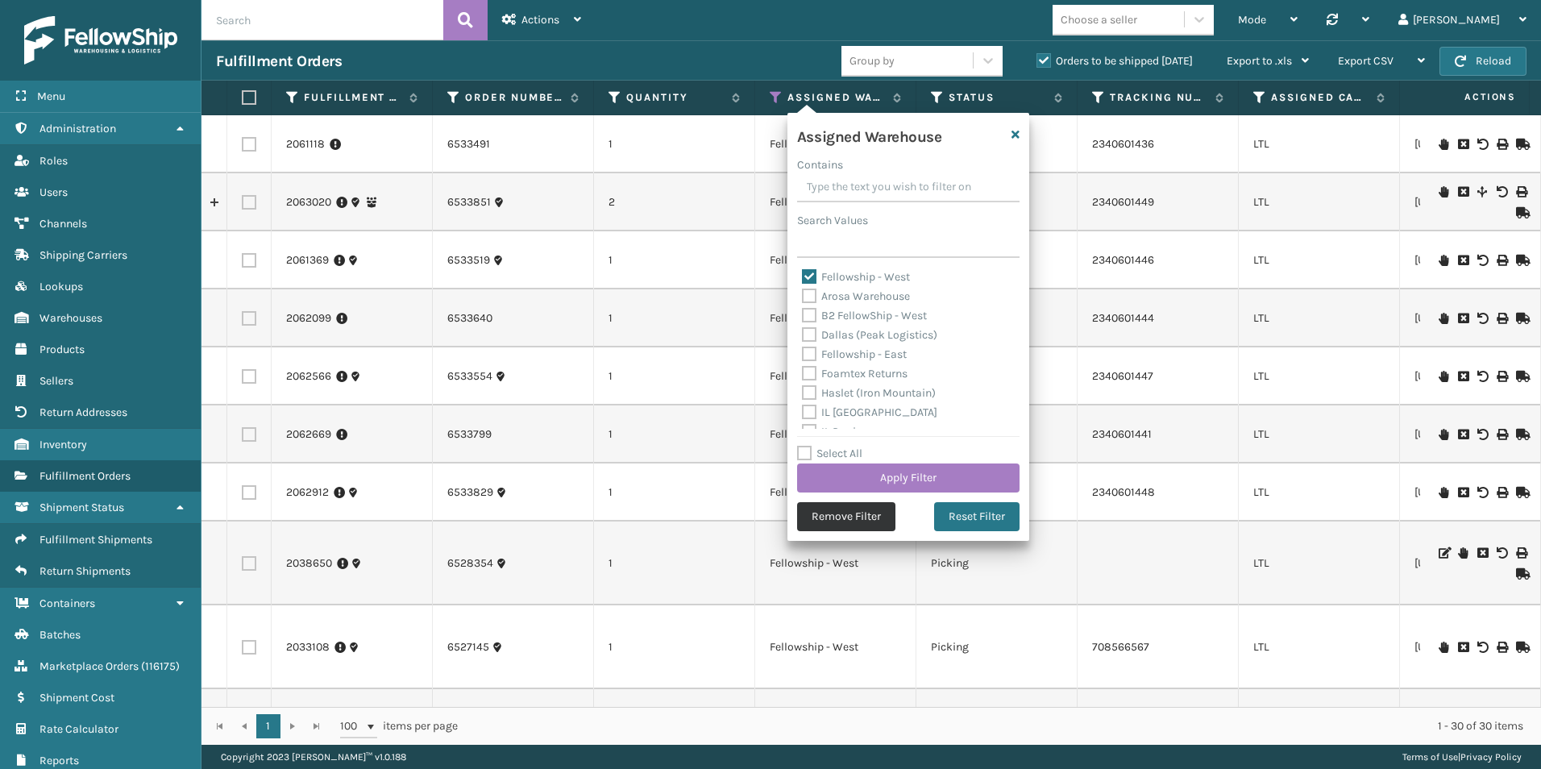
click at [856, 513] on button "Remove Filter" at bounding box center [846, 516] width 98 height 29
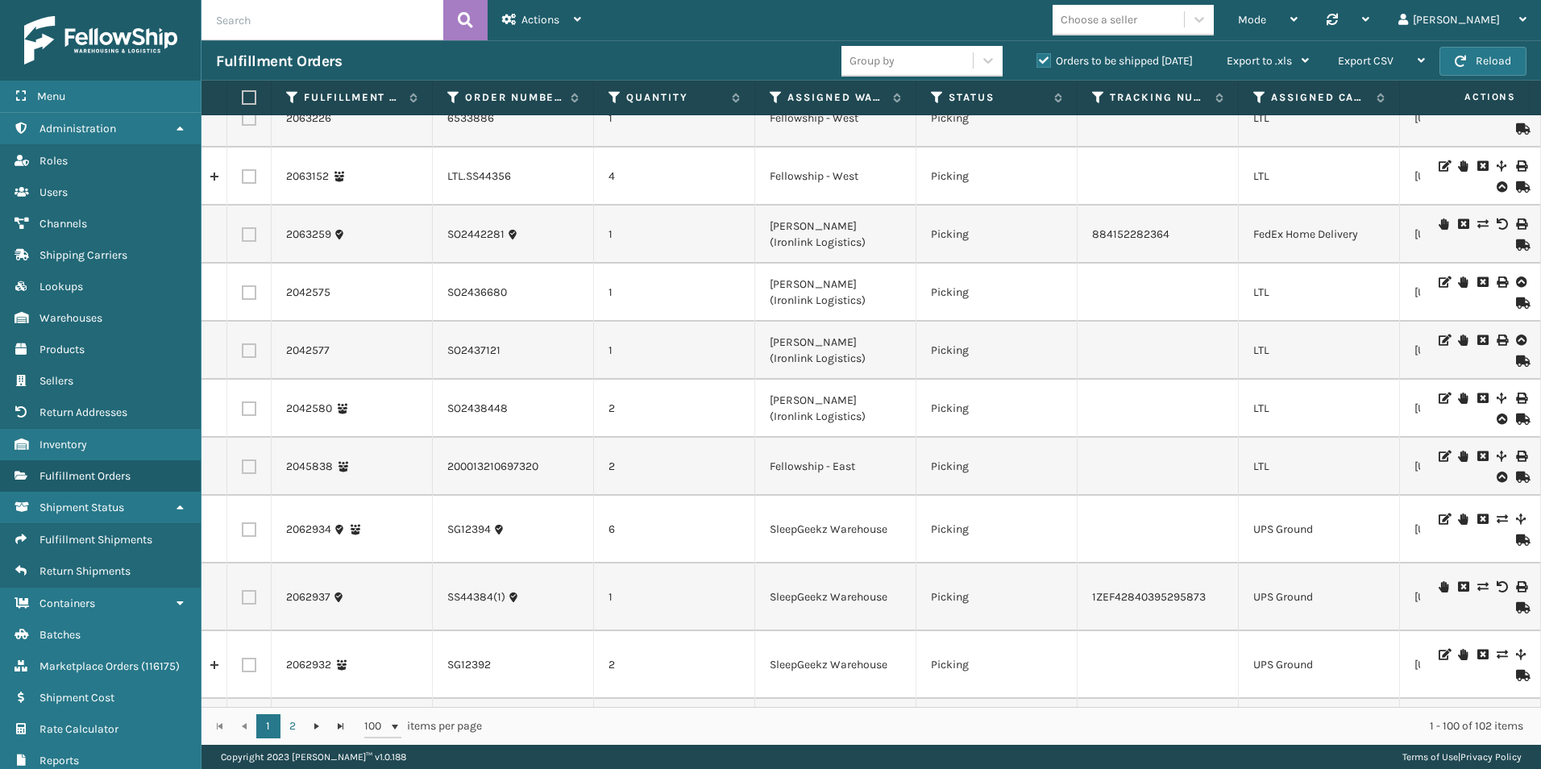
scroll to position [0, 0]
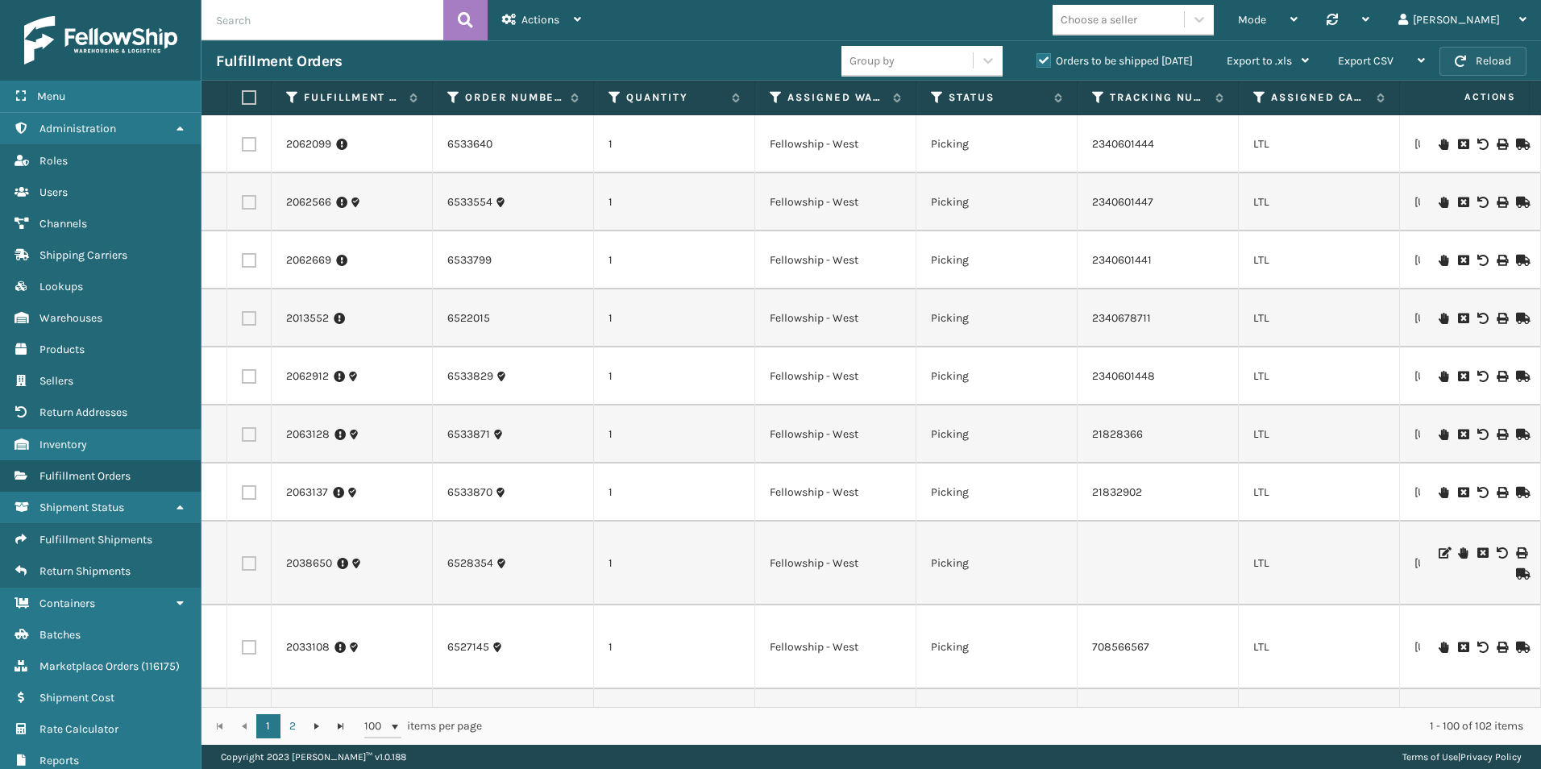
click at [1490, 60] on button "Reload" at bounding box center [1483, 61] width 87 height 29
click at [1488, 60] on button "Reload" at bounding box center [1483, 61] width 87 height 29
click at [1496, 68] on button "Reload" at bounding box center [1483, 61] width 87 height 29
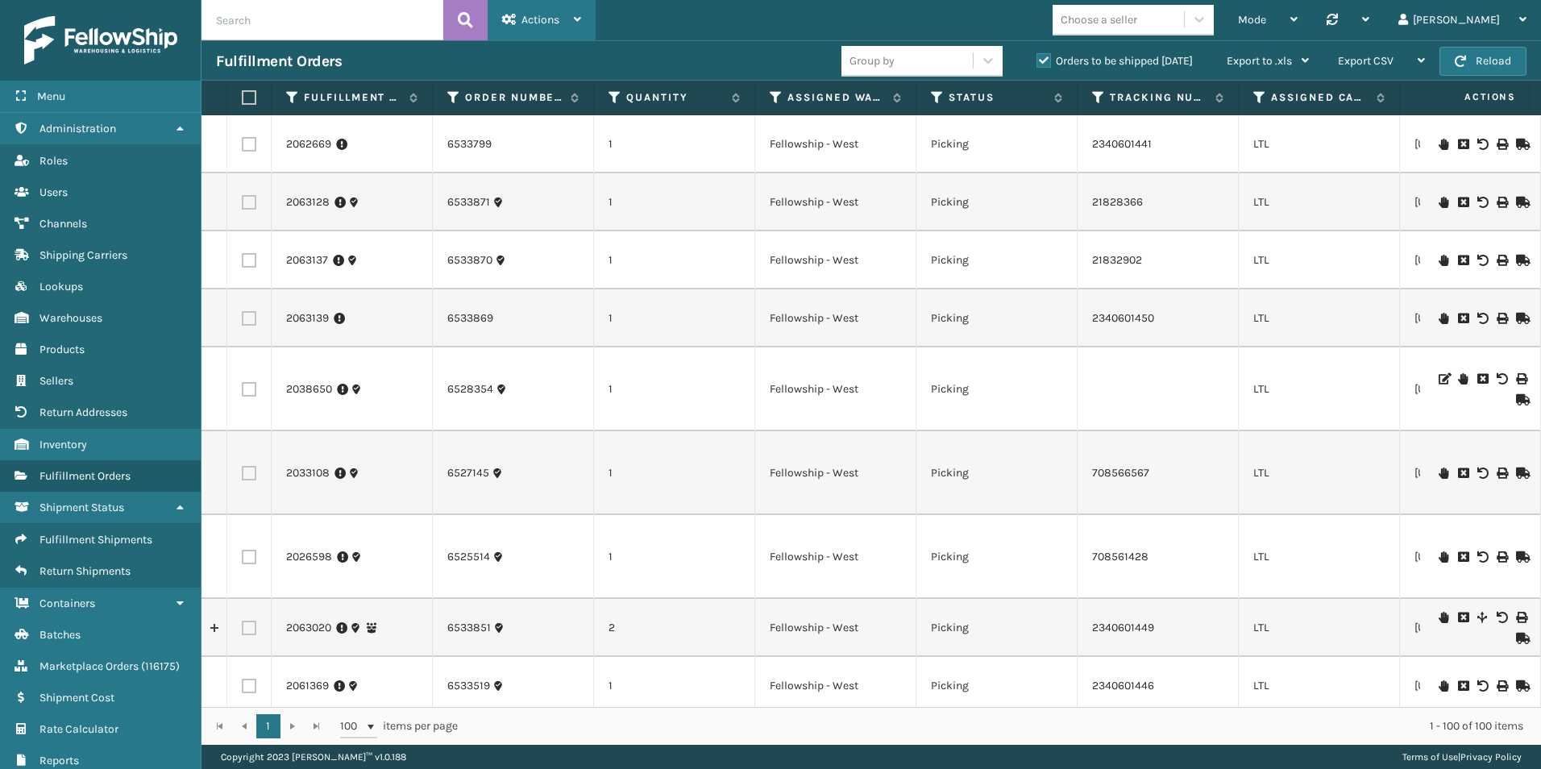
click at [535, 22] on span "Actions" at bounding box center [541, 20] width 38 height 14
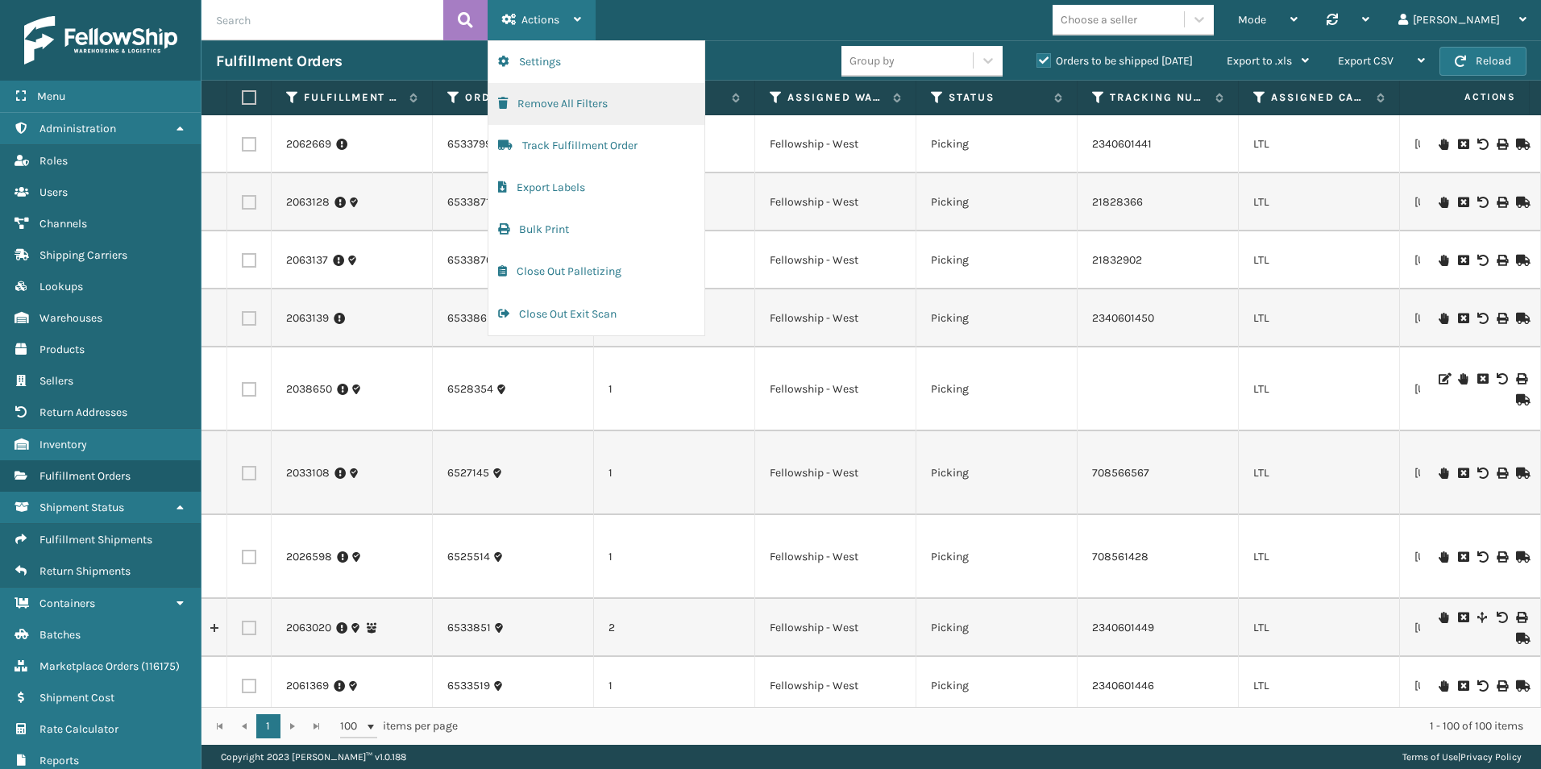
click at [570, 102] on button "Remove All Filters" at bounding box center [597, 104] width 216 height 42
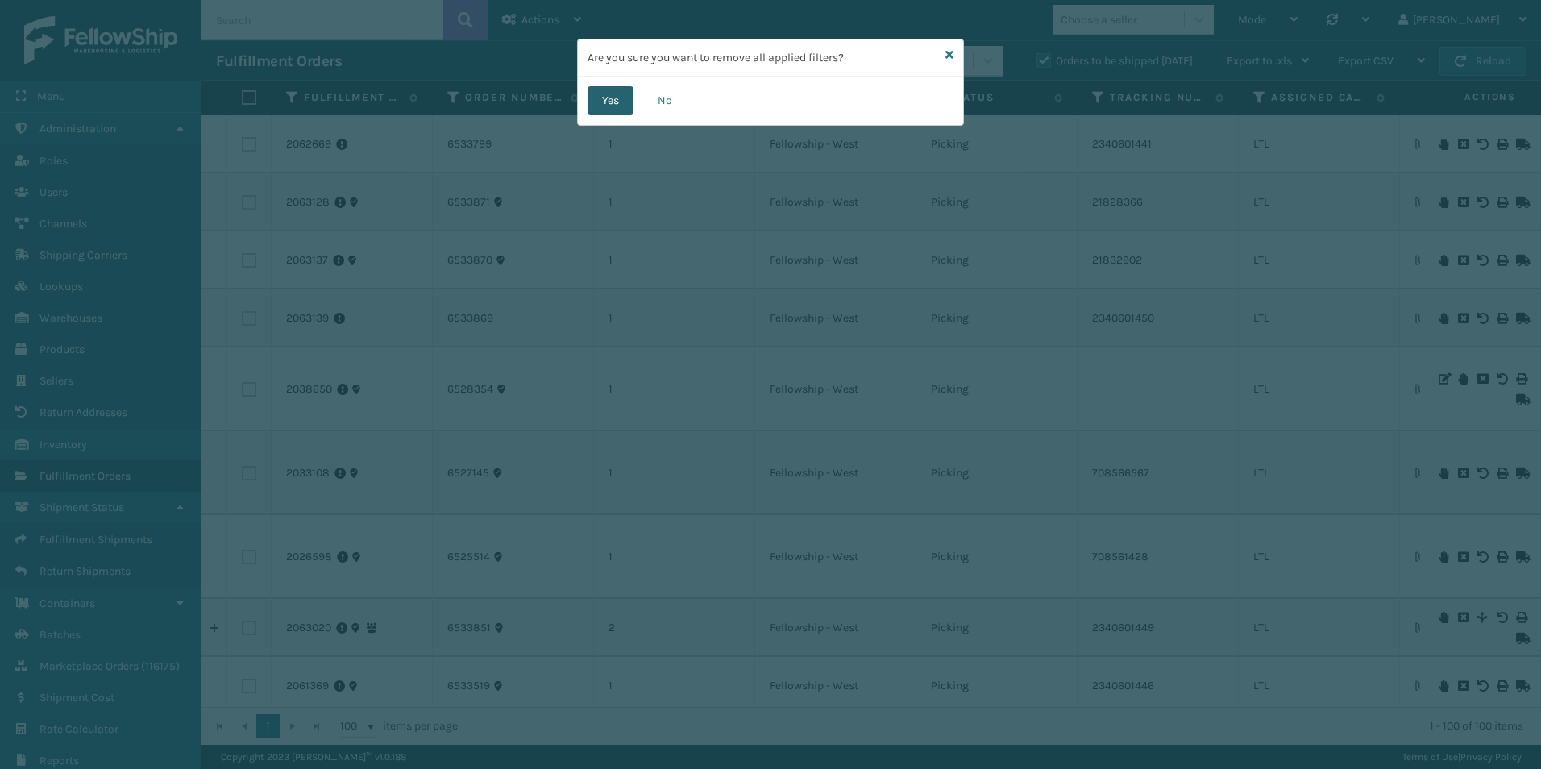
click at [614, 109] on button "Yes" at bounding box center [611, 100] width 46 height 29
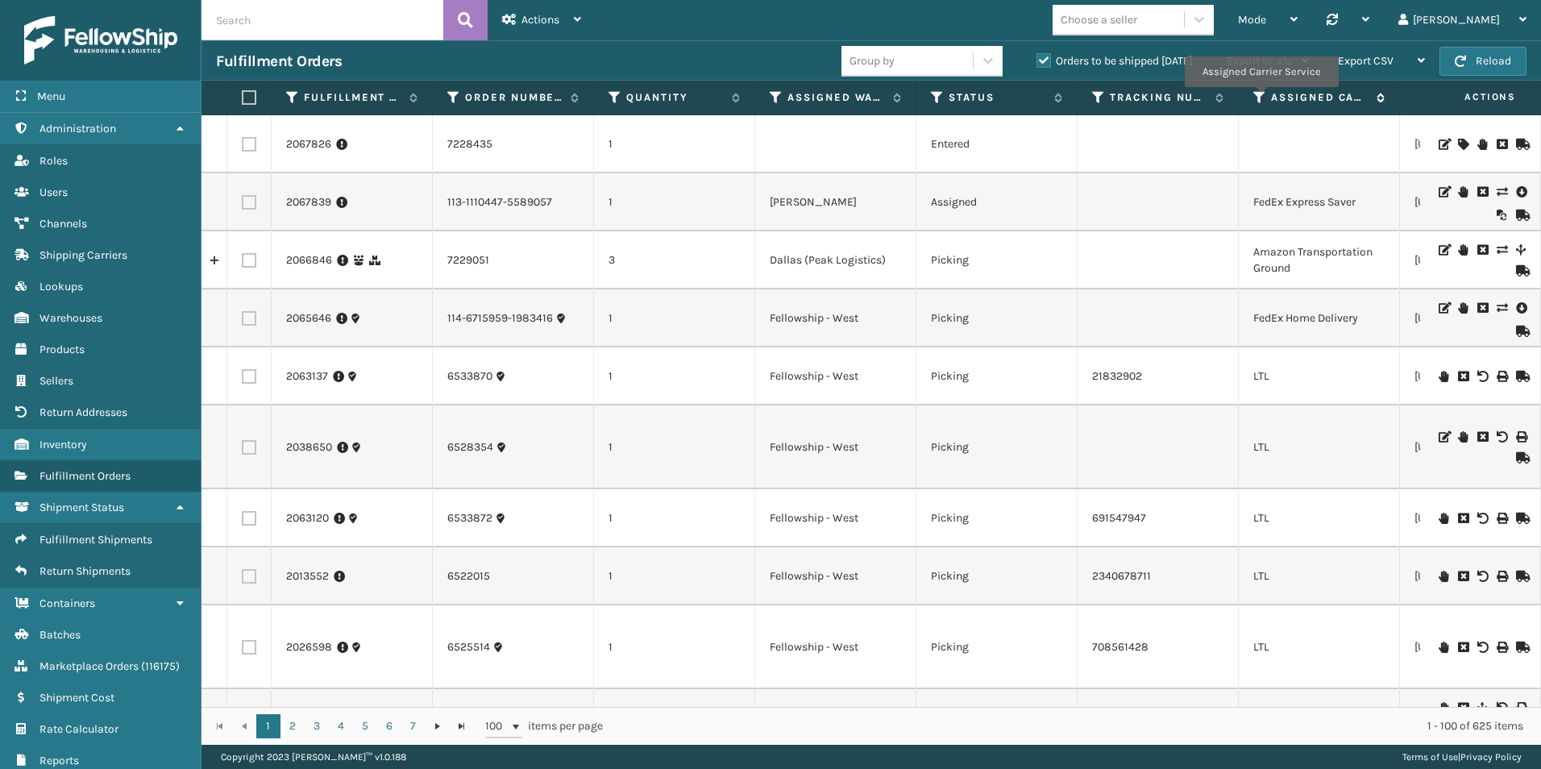
click at [1260, 98] on icon at bounding box center [1260, 97] width 13 height 15
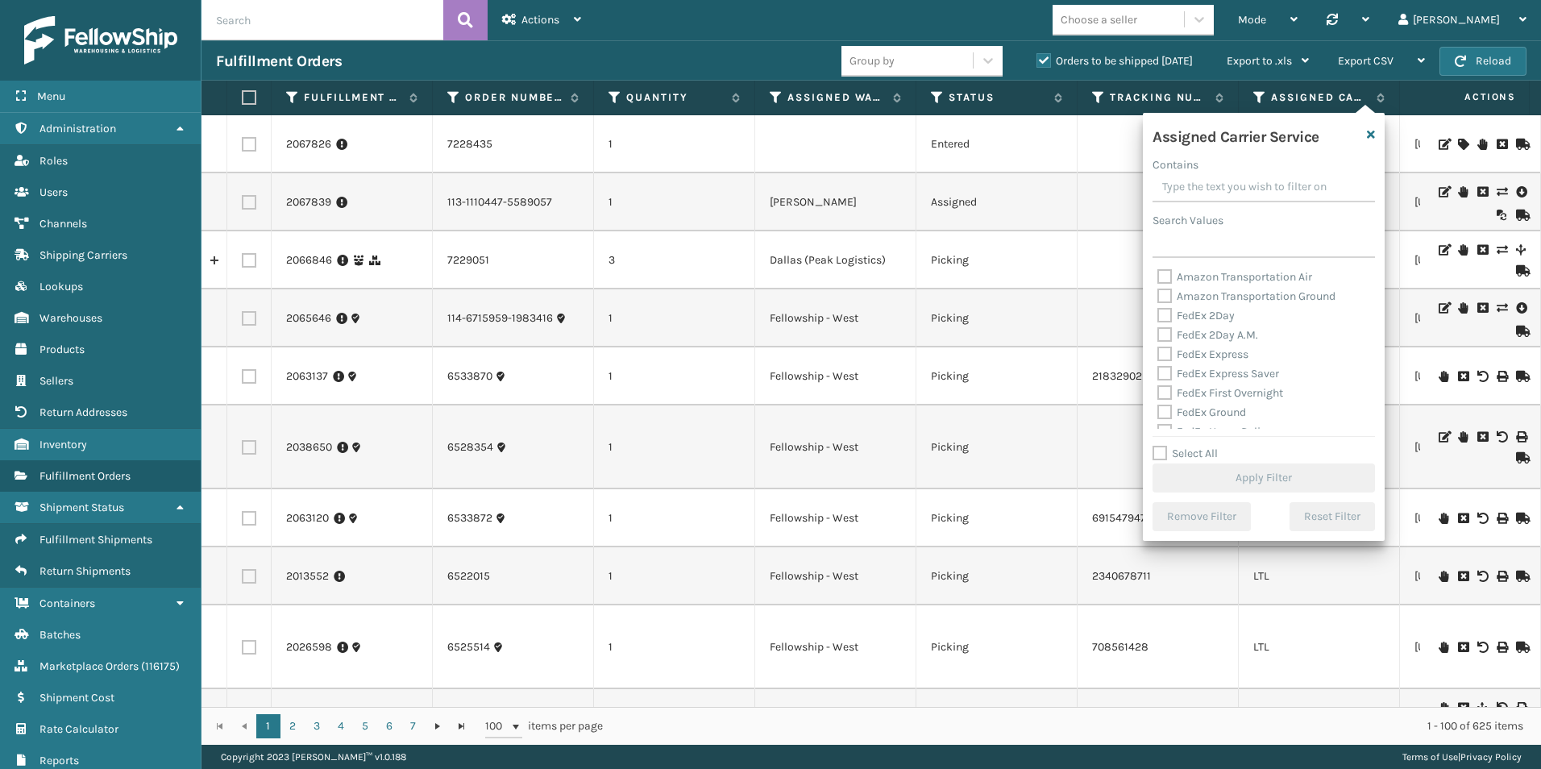
click at [1158, 455] on label "Select All" at bounding box center [1185, 454] width 65 height 14
click at [1158, 446] on input "Select All" at bounding box center [1274, 445] width 242 height 2
checkbox input "true"
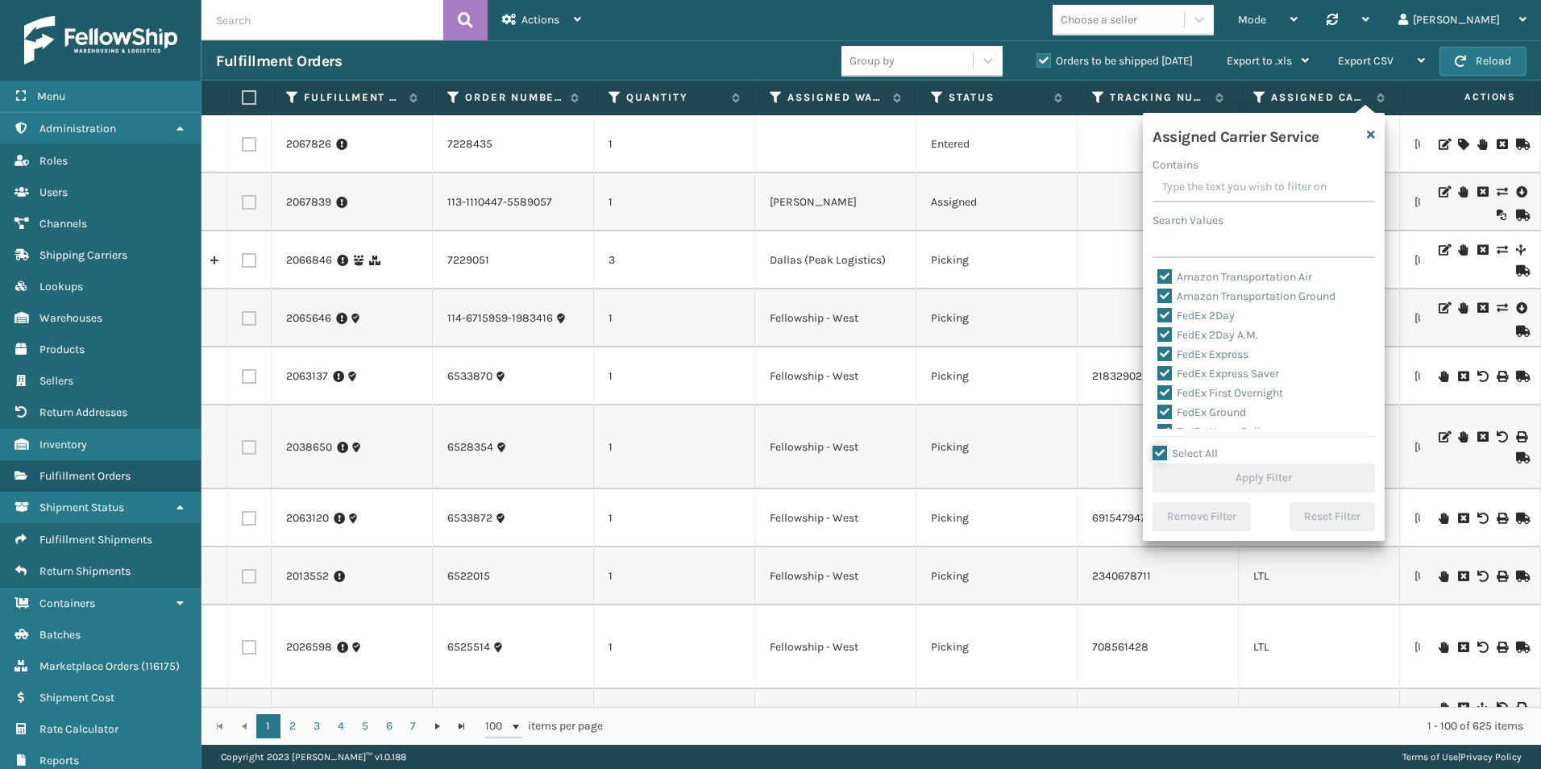
checkbox input "true"
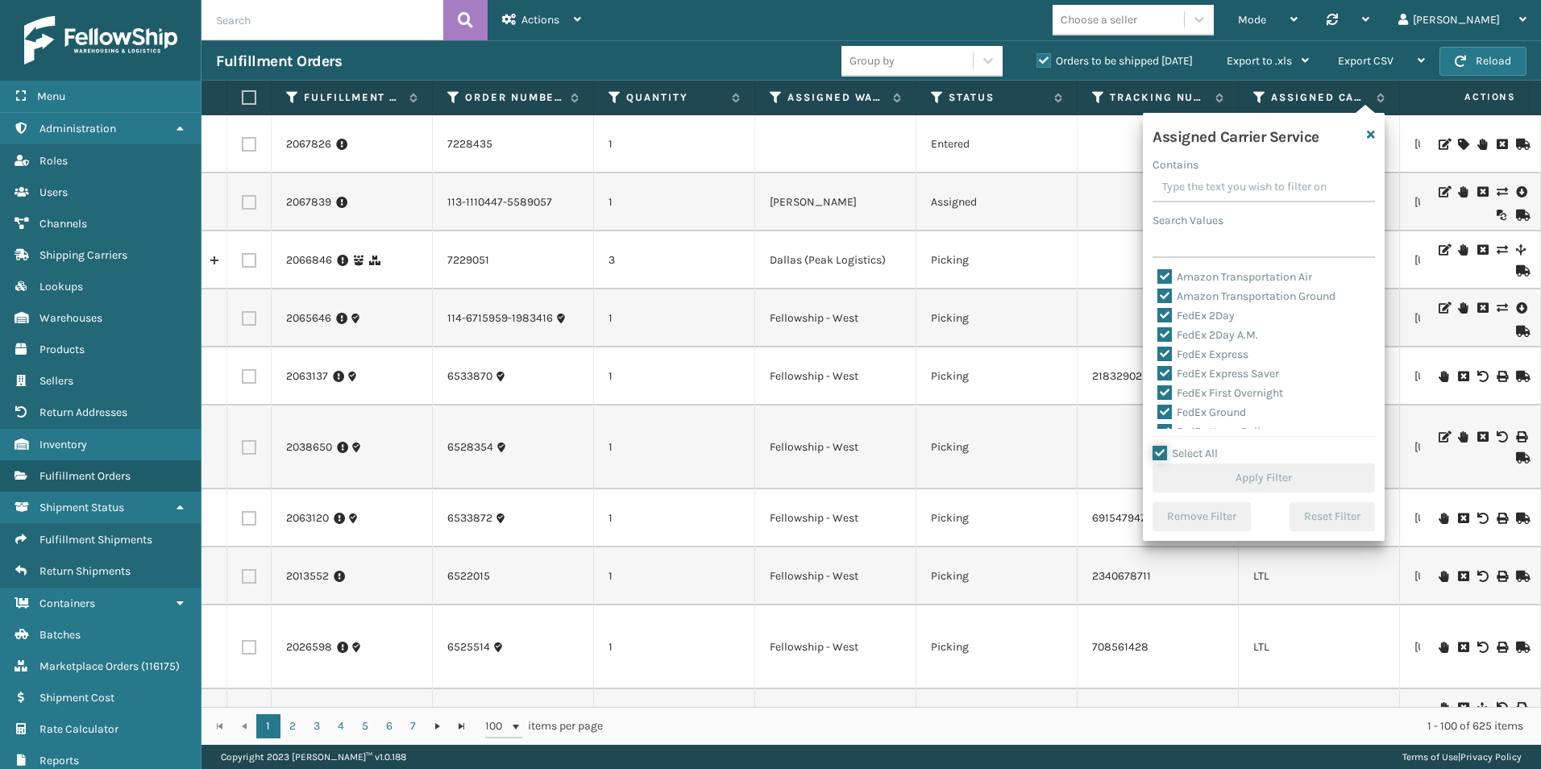
checkbox input "true"
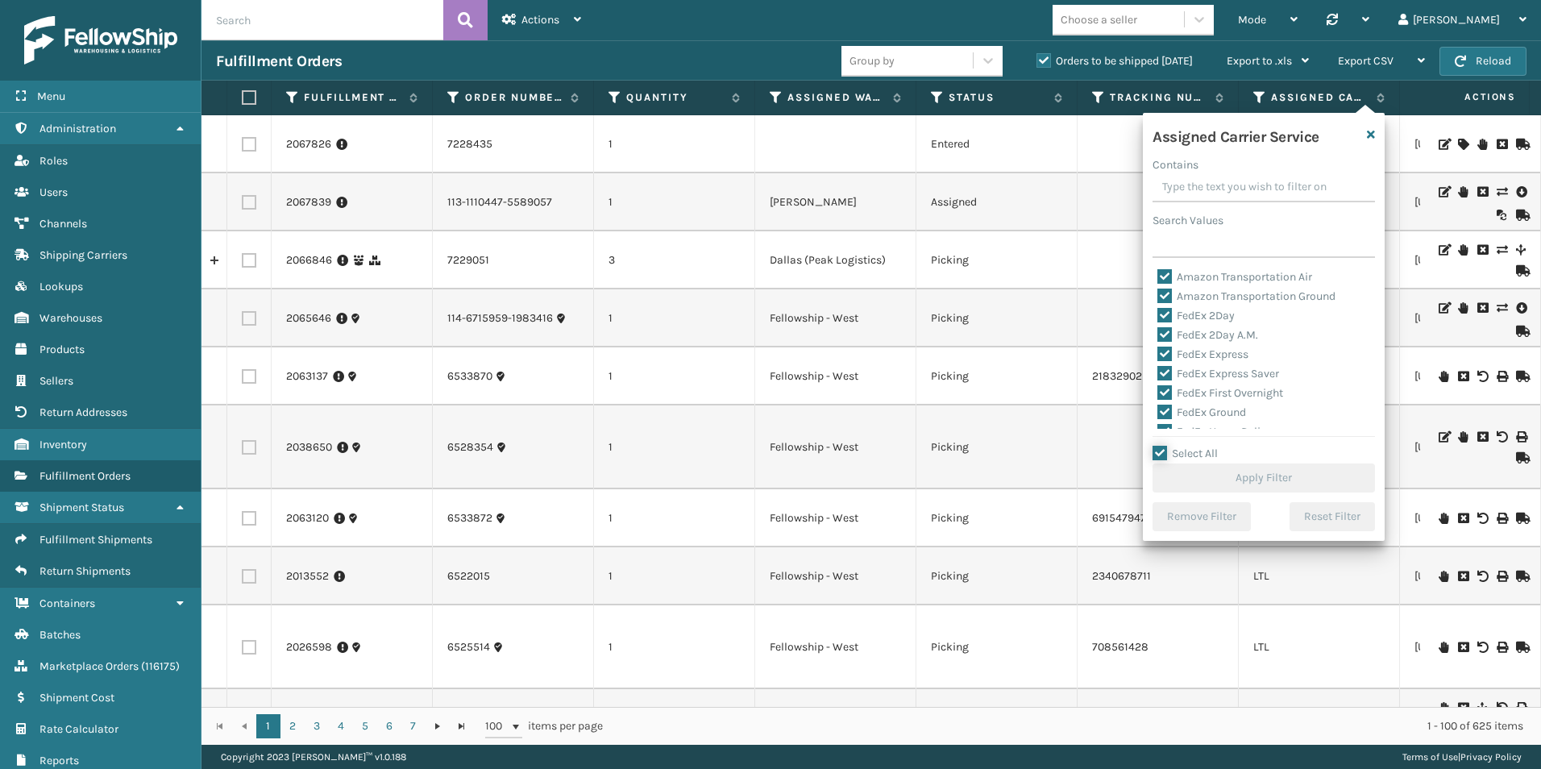
checkbox input "true"
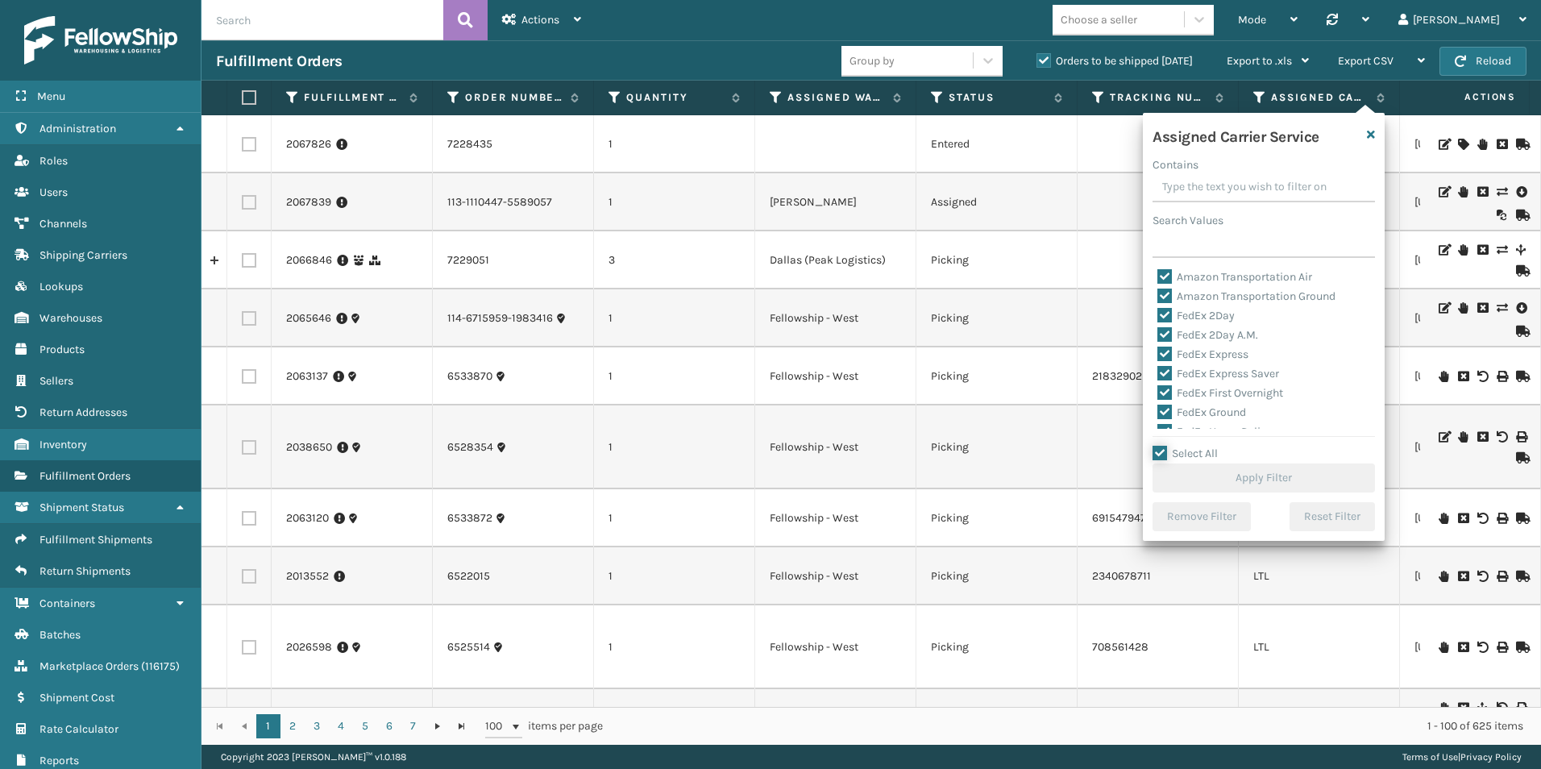
checkbox input "true"
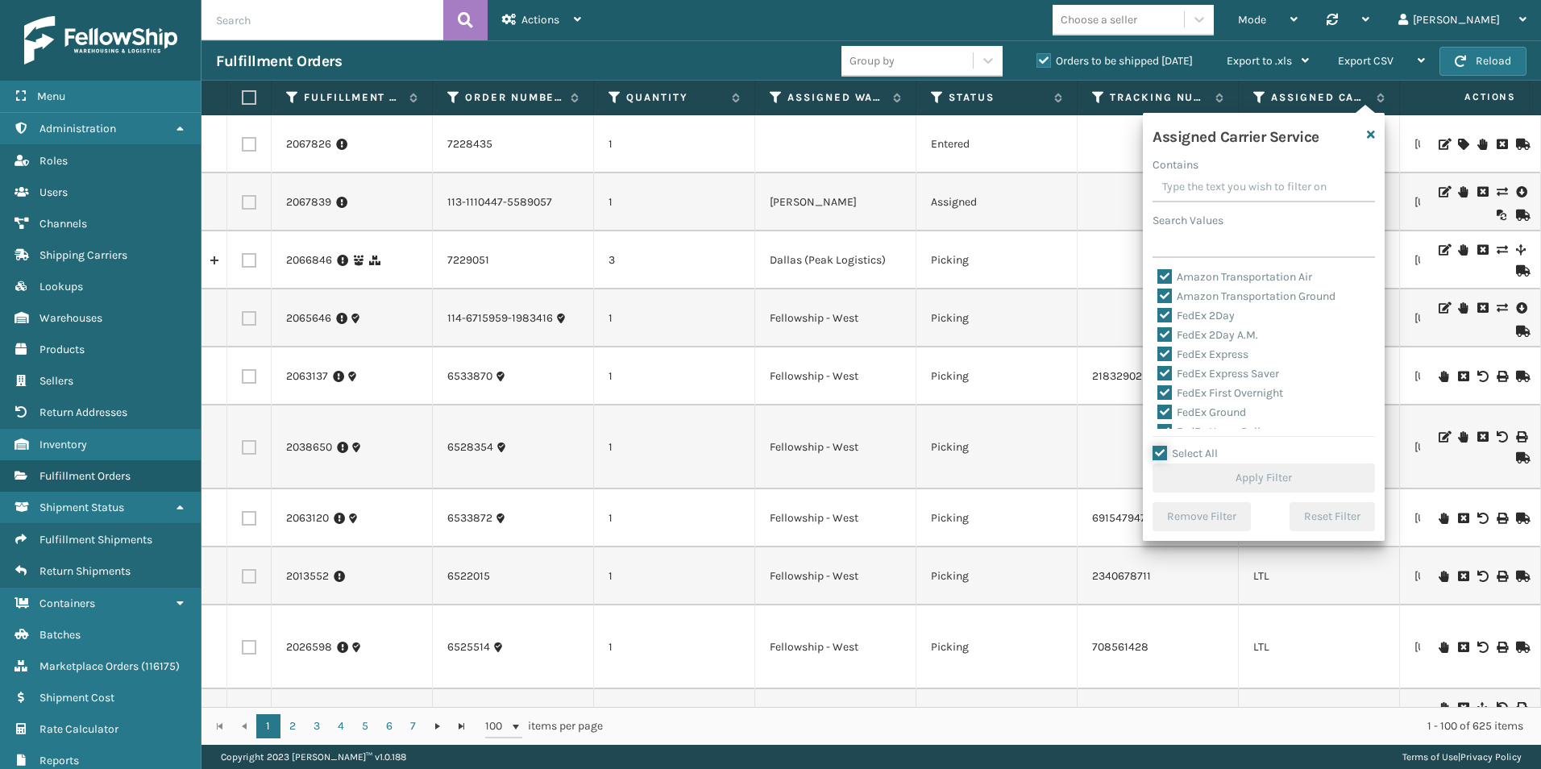
checkbox input "true"
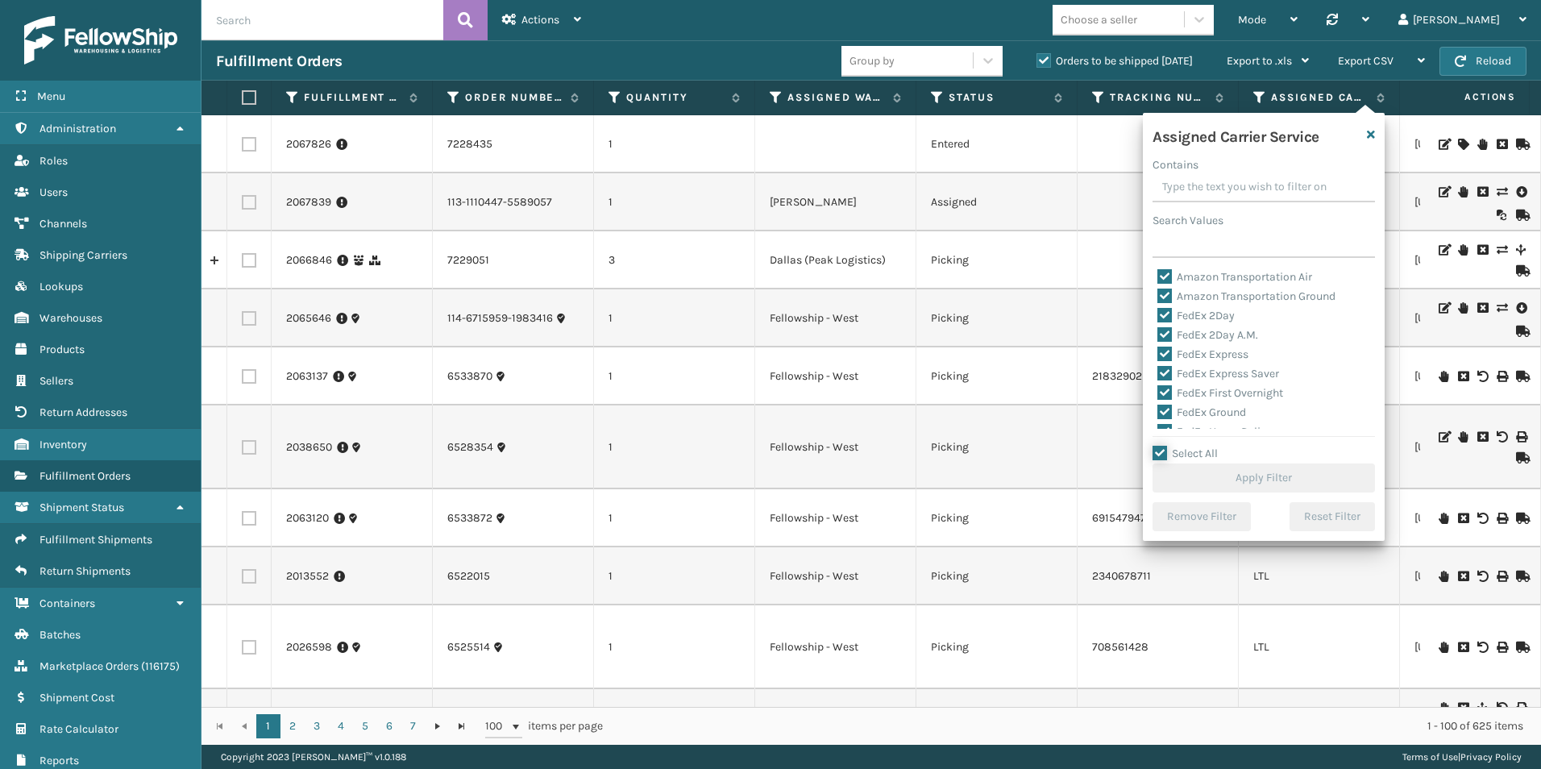
checkbox input "true"
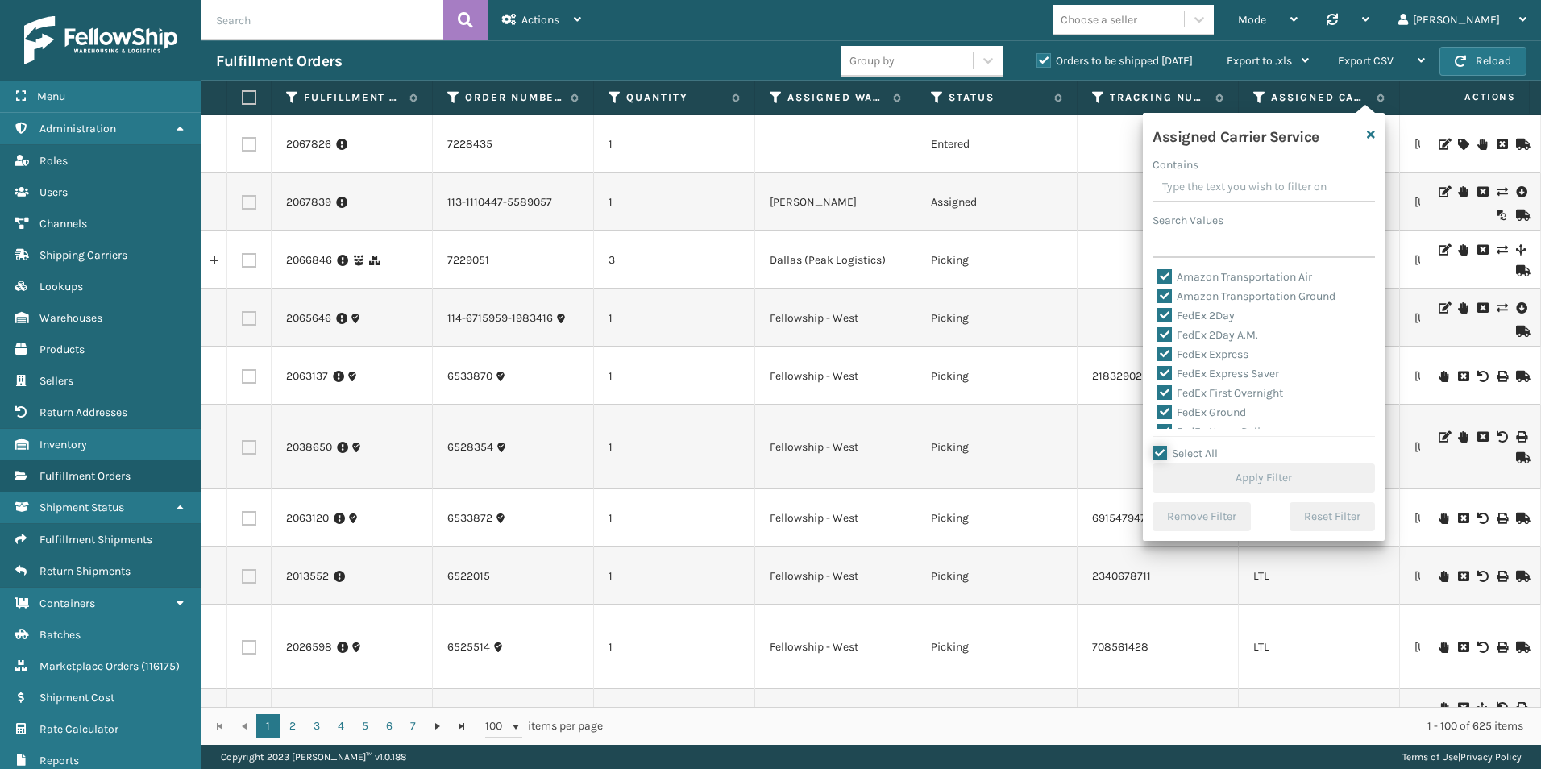
checkbox input "true"
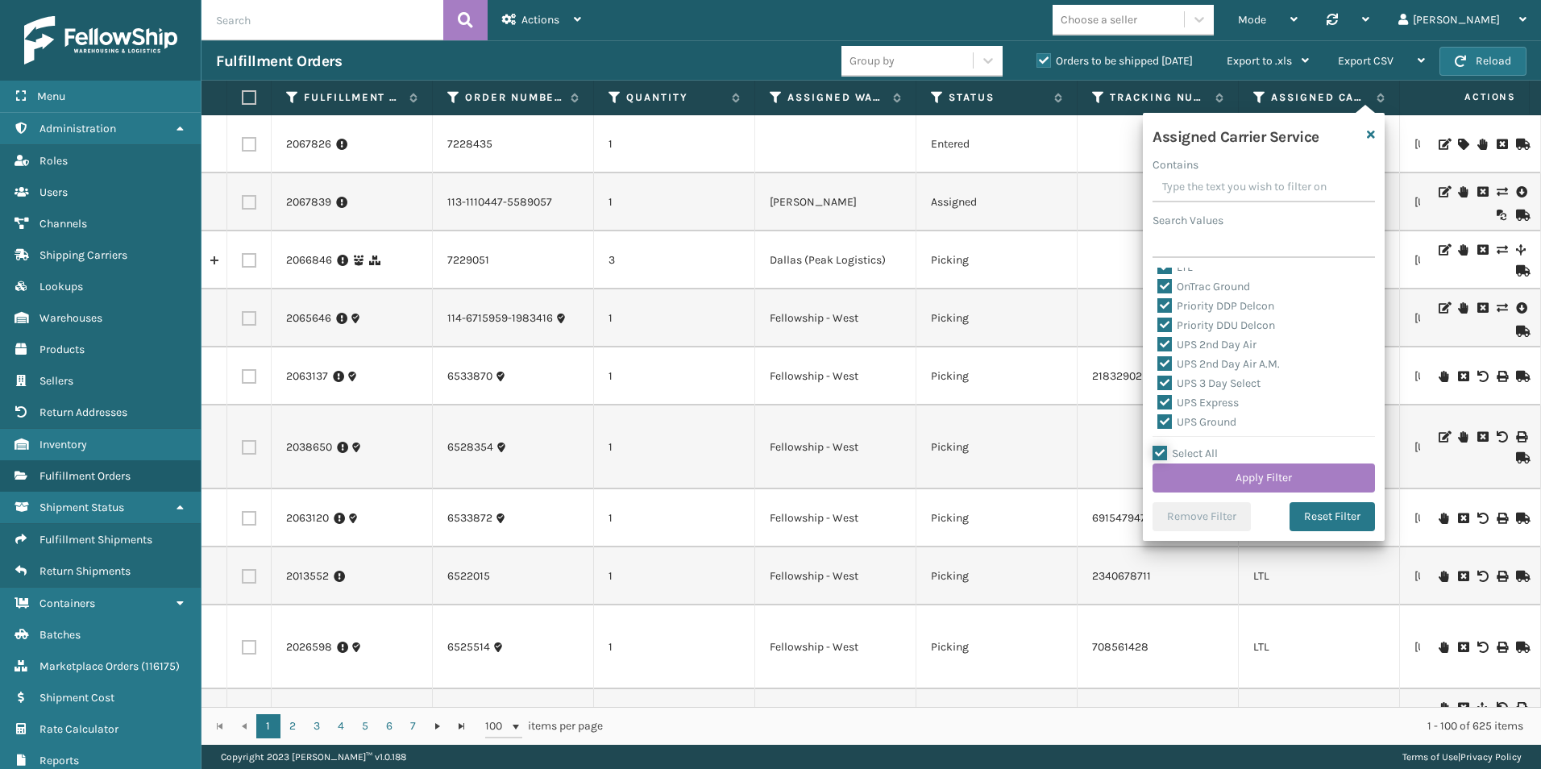
scroll to position [161, 0]
click at [1170, 345] on label "LTL" at bounding box center [1175, 348] width 35 height 14
click at [1158, 345] on input "LTL" at bounding box center [1158, 344] width 1 height 10
checkbox input "false"
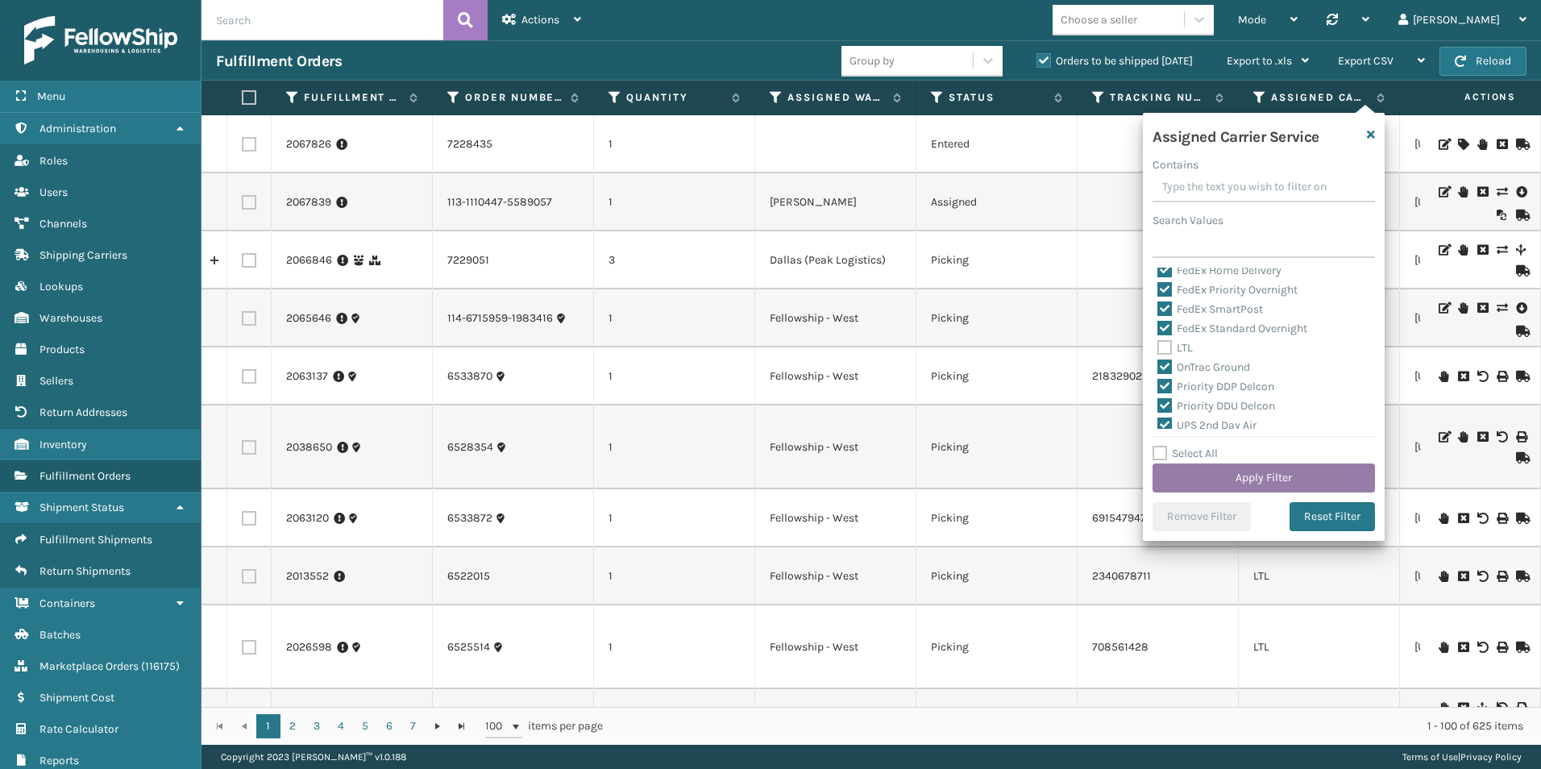
click at [1242, 473] on button "Apply Filter" at bounding box center [1264, 478] width 223 height 29
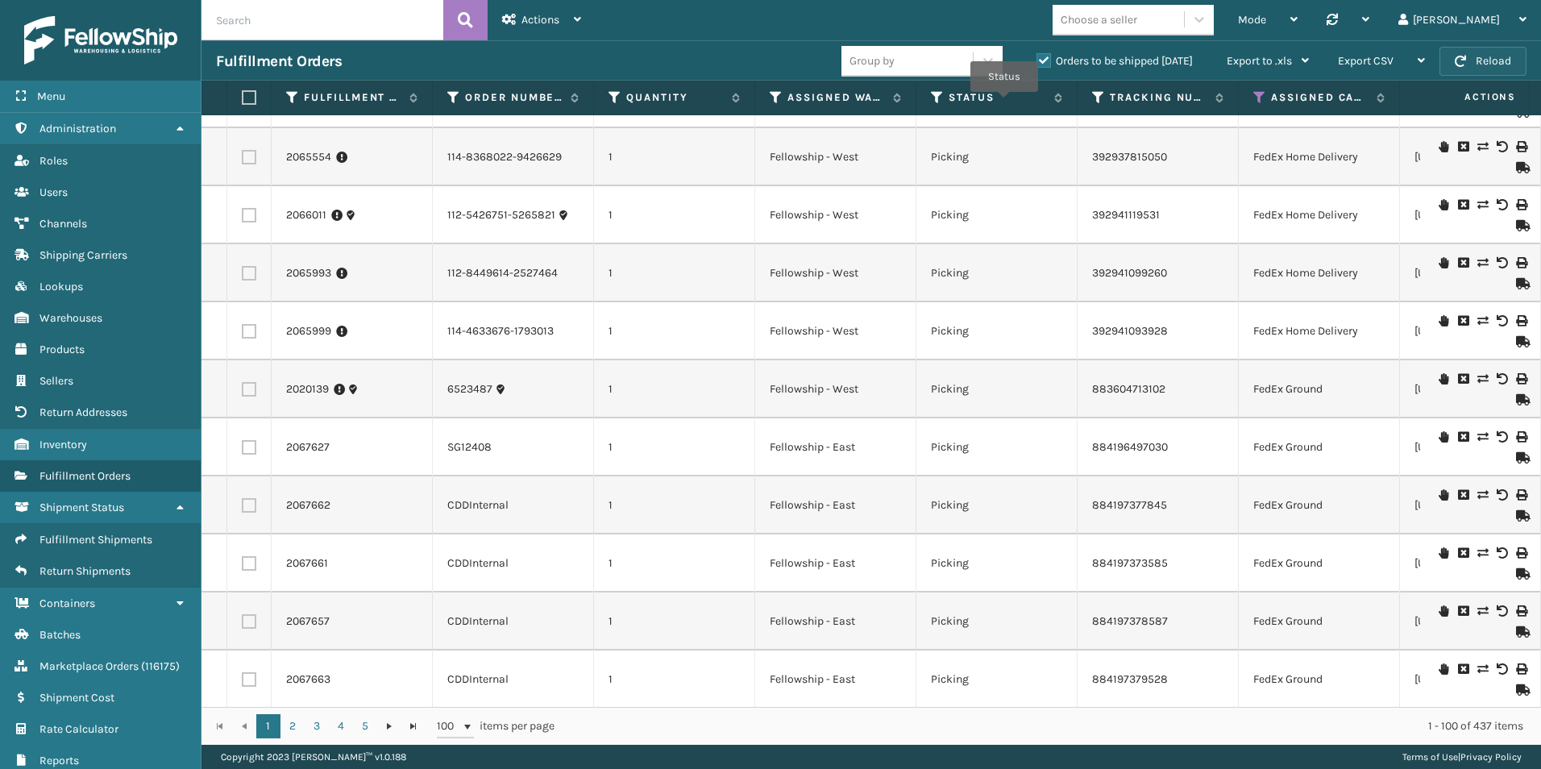
drag, startPoint x: 1488, startPoint y: 52, endPoint x: 1500, endPoint y: 54, distance: 12.3
click at [1488, 44] on div "Fulfillment Orders Group by Orders to be shipped [DATE] Export to .xls Use ship…" at bounding box center [872, 60] width 1340 height 40
click at [774, 98] on icon at bounding box center [776, 97] width 13 height 15
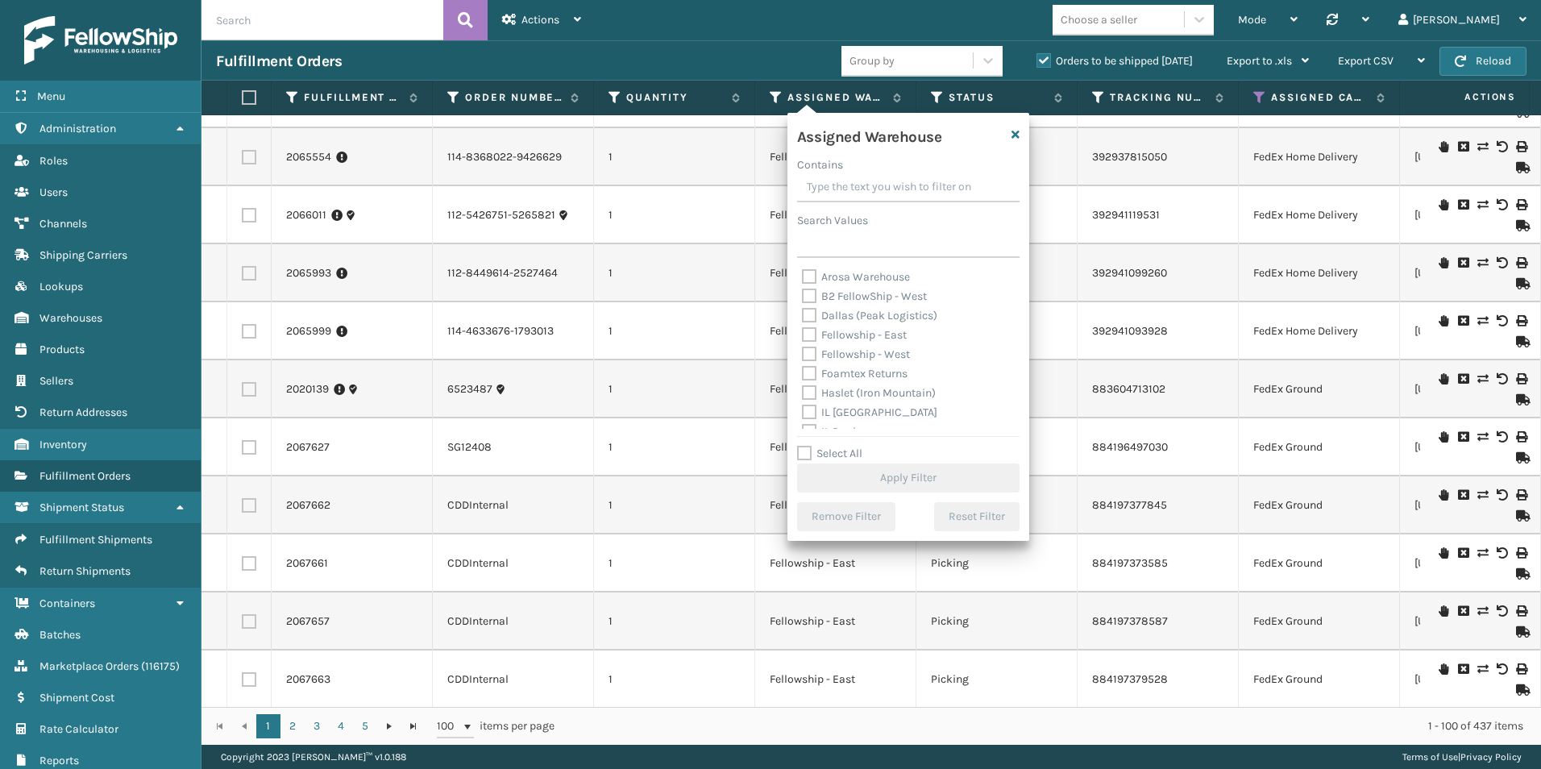
click at [810, 351] on label "Fellowship - West" at bounding box center [856, 354] width 108 height 14
click at [803, 351] on input "Fellowship - West" at bounding box center [802, 350] width 1 height 10
checkbox input "true"
click at [907, 468] on button "Apply Filter" at bounding box center [908, 478] width 223 height 29
